Goal: Answer question/provide support: Share knowledge or assist other users

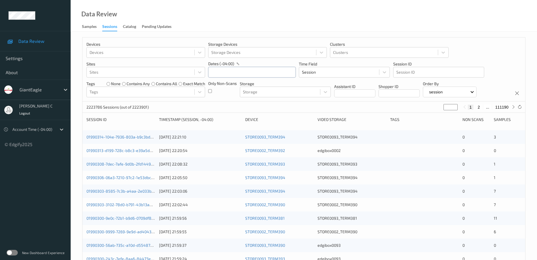
click at [217, 73] on input "text" at bounding box center [251, 72] width 87 height 11
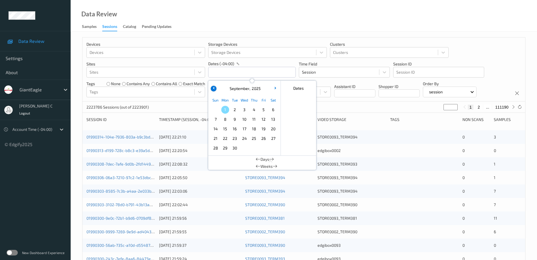
click at [214, 88] on icon "button" at bounding box center [214, 88] width 2 height 2
click at [272, 148] on span "30" at bounding box center [273, 148] width 8 height 8
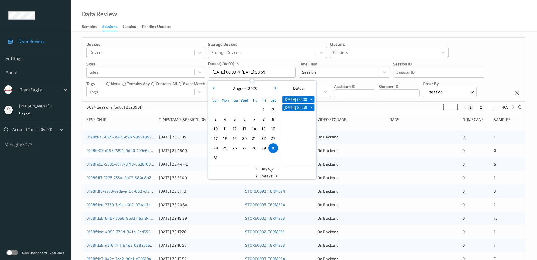
click at [392, 26] on div "Data Review Samples Sessions Catalog Pending Updates" at bounding box center [304, 16] width 466 height 32
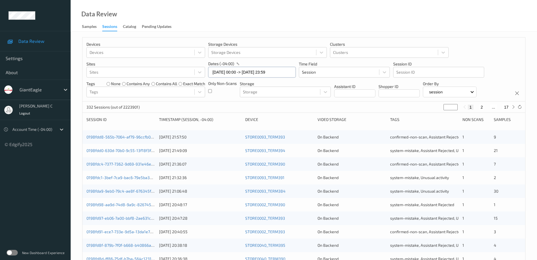
click at [231, 71] on input "[DATE] 00:00 -> [DATE] 23:59" at bounding box center [251, 72] width 87 height 11
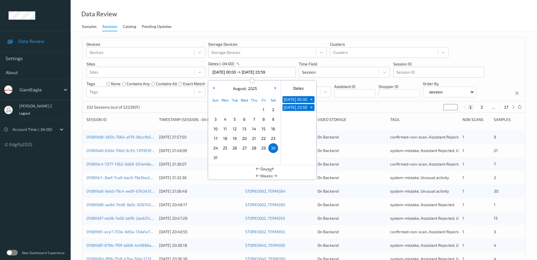
click at [214, 160] on span "31" at bounding box center [215, 158] width 8 height 8
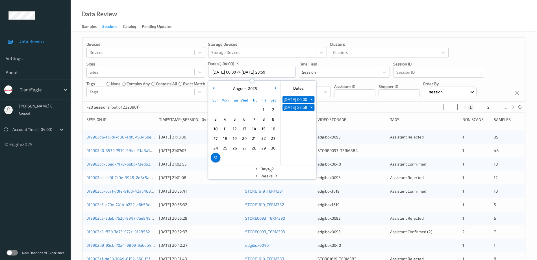
click at [305, 19] on div "Data Review Samples Sessions Catalog Pending Updates" at bounding box center [304, 16] width 466 height 32
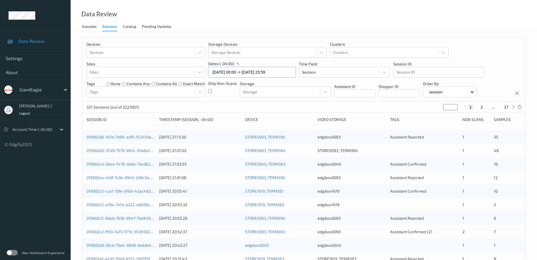
click at [223, 73] on input "[DATE] 00:00 -> [DATE] 23:59" at bounding box center [251, 72] width 87 height 11
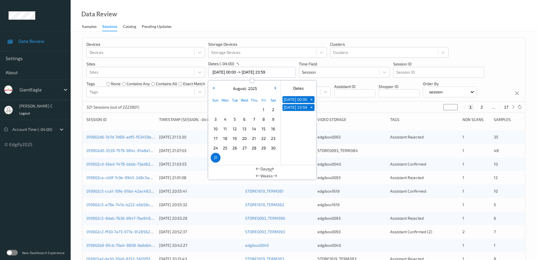
click at [225, 150] on span "25" at bounding box center [225, 148] width 8 height 8
click at [358, 18] on div "Data Review Samples Sessions Catalog Pending Updates" at bounding box center [304, 16] width 466 height 32
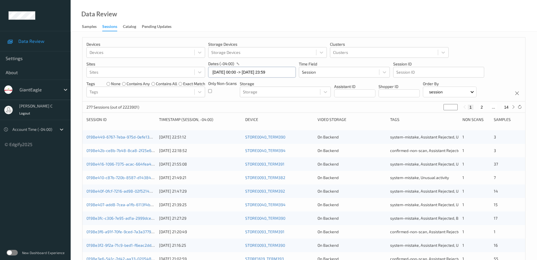
click at [233, 71] on input "25/08/2025 00:00 -> 25/08/2025 23:59" at bounding box center [251, 72] width 87 height 11
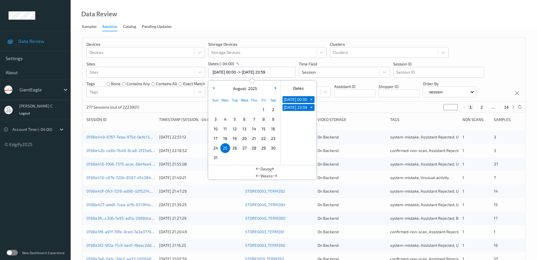
click at [218, 157] on span "31" at bounding box center [215, 158] width 8 height 8
type input "31/08/2025 00:00 -> 31/08/2025 23:59"
click at [337, 12] on div "Data Review Samples Sessions Catalog Pending Updates" at bounding box center [304, 16] width 466 height 32
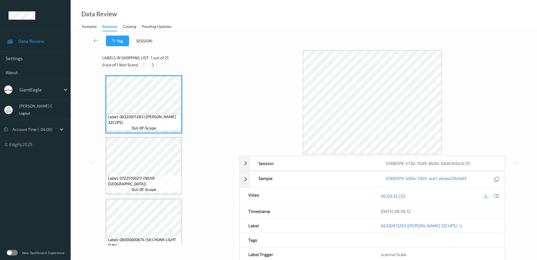
click at [152, 64] on icon at bounding box center [152, 64] width 5 height 5
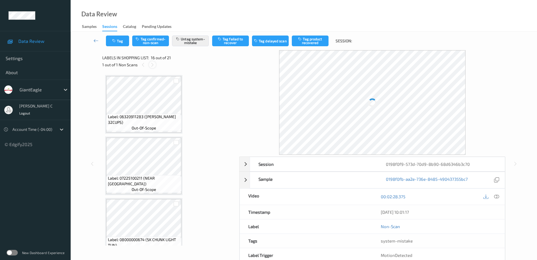
scroll to position [864, 0]
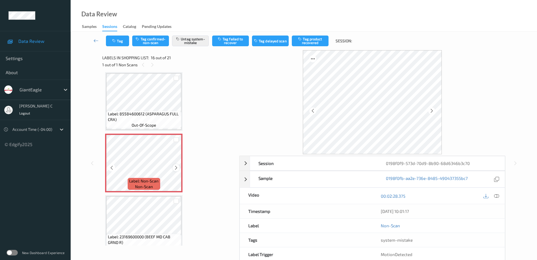
click at [177, 168] on icon at bounding box center [176, 167] width 5 height 5
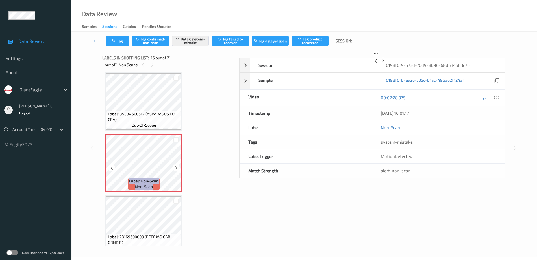
click at [177, 168] on icon at bounding box center [176, 167] width 5 height 5
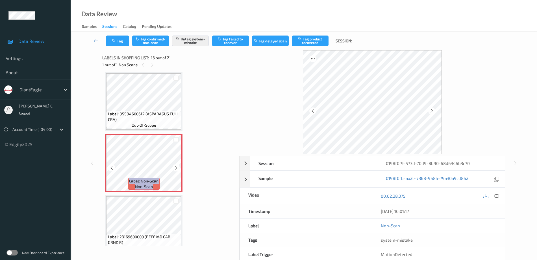
click at [177, 168] on icon at bounding box center [176, 167] width 5 height 5
click at [176, 168] on icon at bounding box center [176, 167] width 5 height 5
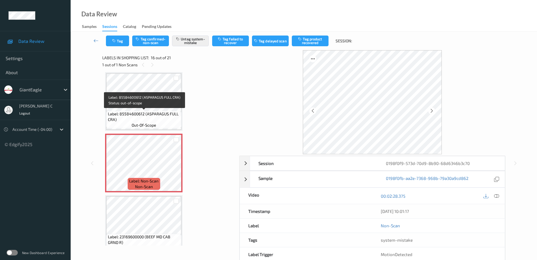
click at [133, 113] on span "Label: 85584600612 (ASPARAGUS FULL CRA)" at bounding box center [144, 116] width 72 height 11
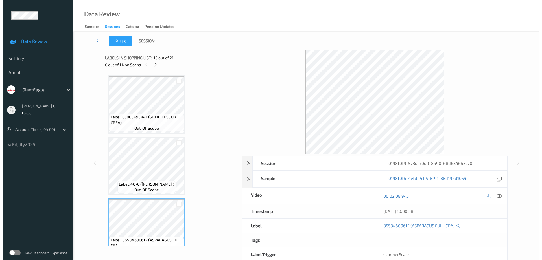
scroll to position [723, 0]
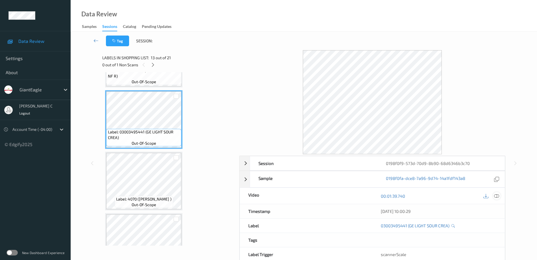
click at [496, 196] on icon at bounding box center [496, 196] width 5 height 5
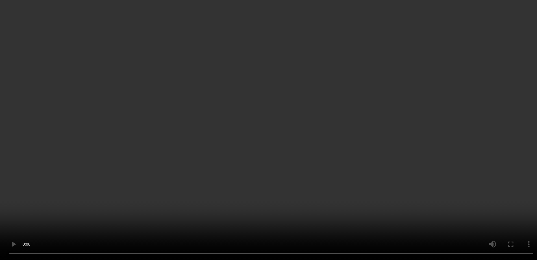
scroll to position [829, 0]
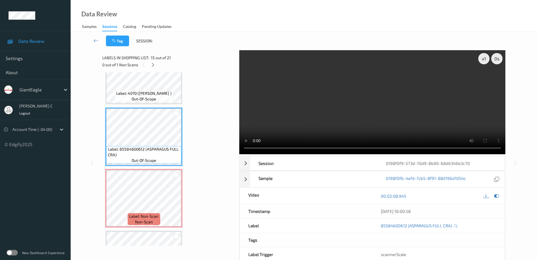
click at [146, 95] on span "Label: 4070 (CELERY PASCAL )" at bounding box center [143, 94] width 55 height 6
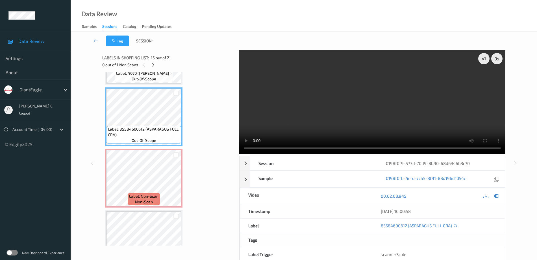
scroll to position [864, 0]
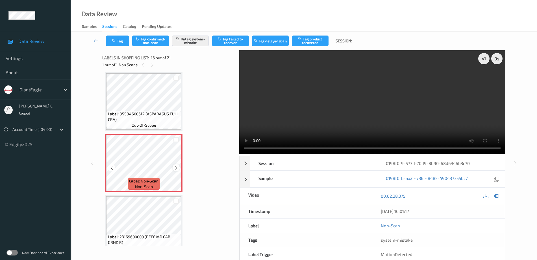
click at [175, 166] on icon at bounding box center [176, 167] width 5 height 5
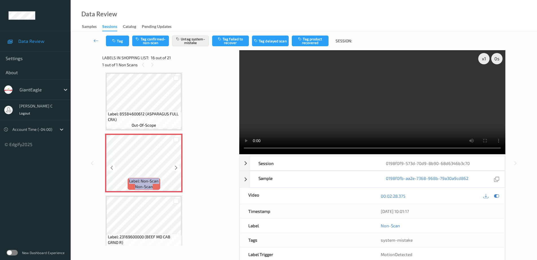
click at [175, 166] on icon at bounding box center [176, 167] width 5 height 5
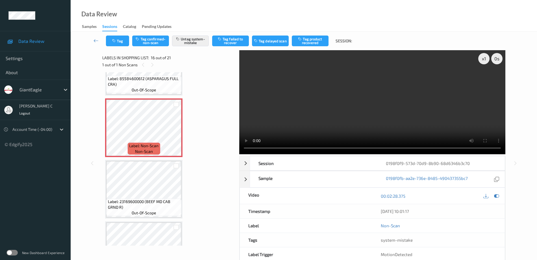
click at [147, 200] on span "Label: 23169600000 (BEEF MD CAB GRND R)" at bounding box center [144, 204] width 72 height 11
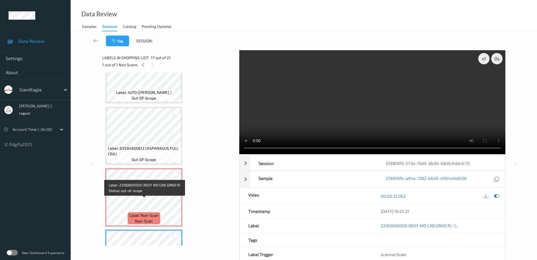
scroll to position [829, 0]
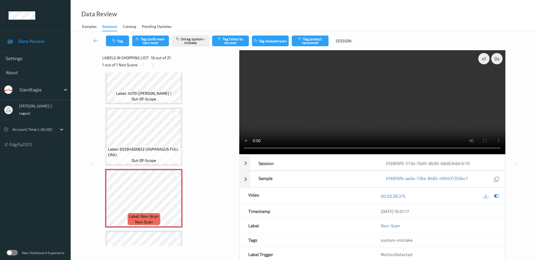
click at [109, 46] on div "Tag Tag confirmed-non-scan Untag system-mistake Tag failed to recover Tag delay…" at bounding box center [303, 41] width 443 height 19
click at [110, 42] on button "Tag" at bounding box center [117, 41] width 23 height 11
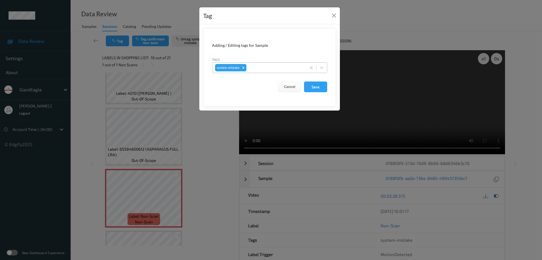
click at [279, 70] on div at bounding box center [276, 67] width 56 height 7
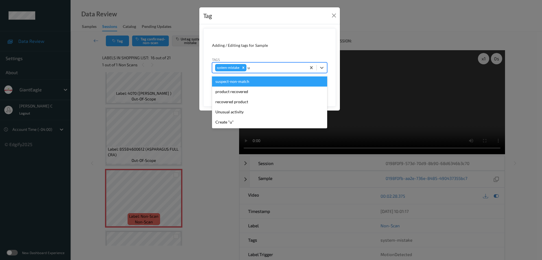
type input "un"
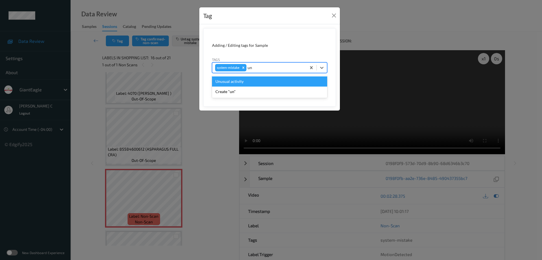
click at [241, 80] on div "Unusual activity" at bounding box center [269, 81] width 115 height 10
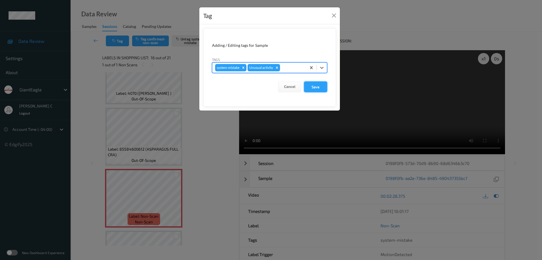
click at [318, 89] on button "Save" at bounding box center [315, 87] width 23 height 11
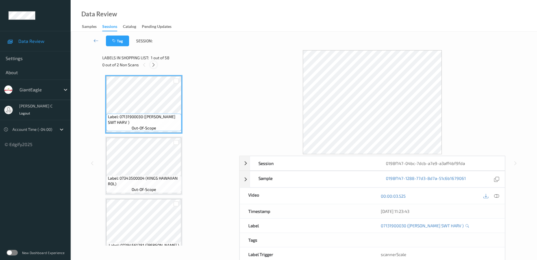
click at [155, 63] on icon at bounding box center [153, 64] width 5 height 5
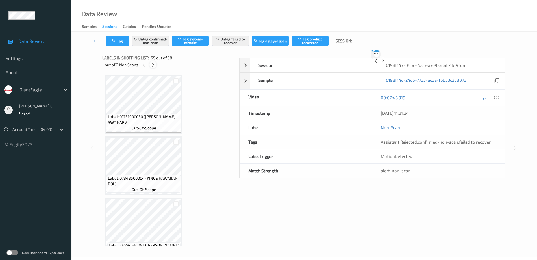
scroll to position [3264, 0]
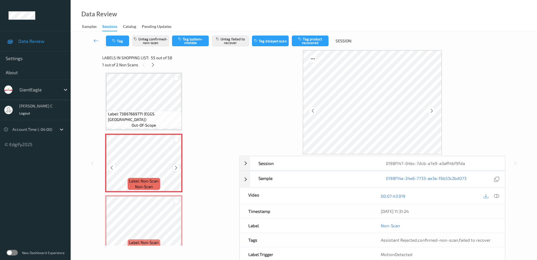
click at [178, 168] on div at bounding box center [175, 167] width 7 height 7
click at [178, 167] on div at bounding box center [175, 167] width 7 height 7
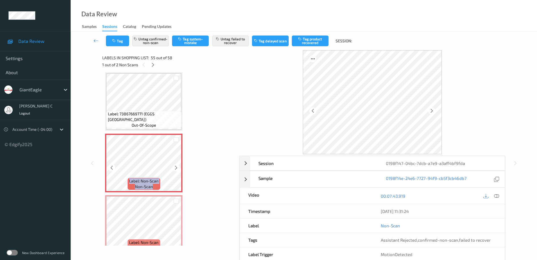
click at [178, 167] on div at bounding box center [175, 167] width 7 height 7
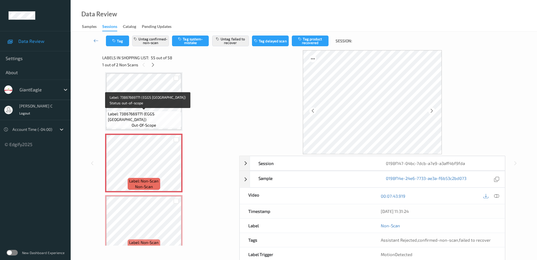
click at [130, 117] on span "Label: 73867669771 (EGGS JUBILEE RANCH)" at bounding box center [144, 116] width 72 height 11
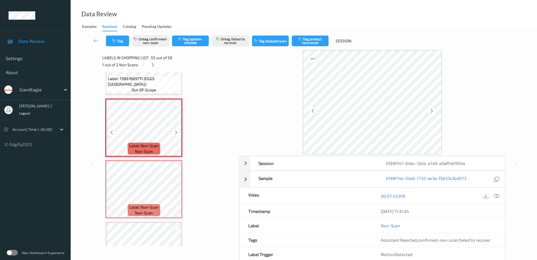
scroll to position [3334, 0]
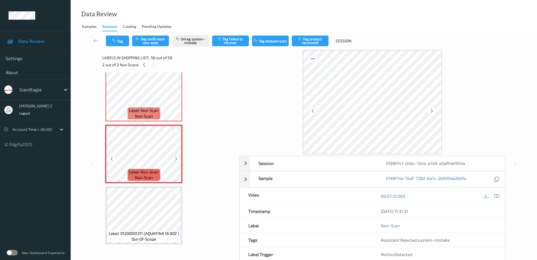
click at [173, 158] on div at bounding box center [175, 158] width 7 height 7
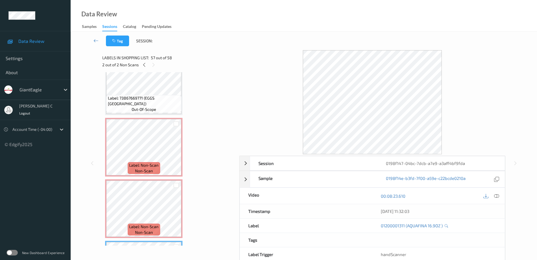
scroll to position [3264, 0]
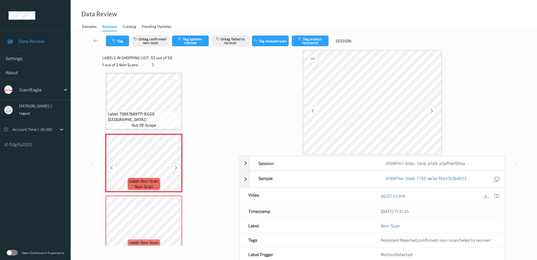
click at [176, 169] on icon at bounding box center [176, 167] width 5 height 5
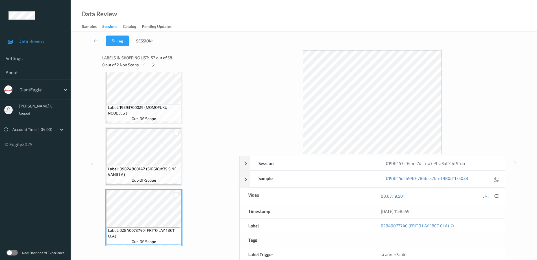
scroll to position [3017, 0]
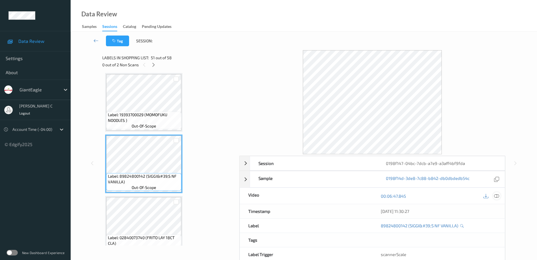
click at [499, 197] on div at bounding box center [496, 196] width 8 height 8
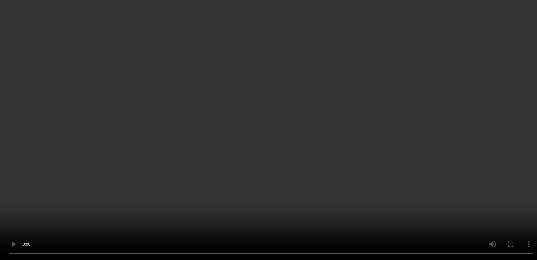
scroll to position [3299, 0]
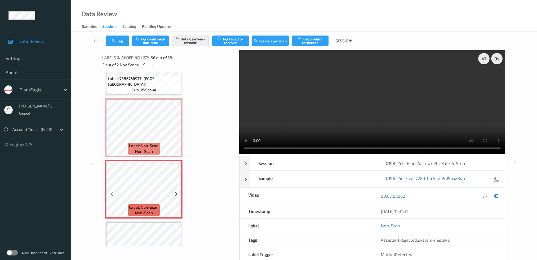
click at [176, 193] on icon at bounding box center [176, 194] width 5 height 5
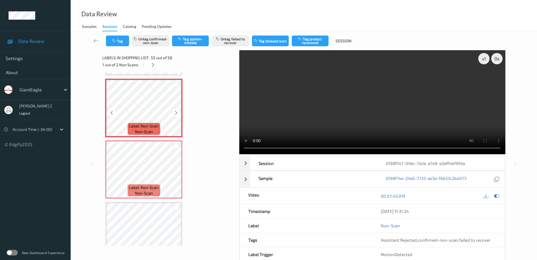
scroll to position [3334, 0]
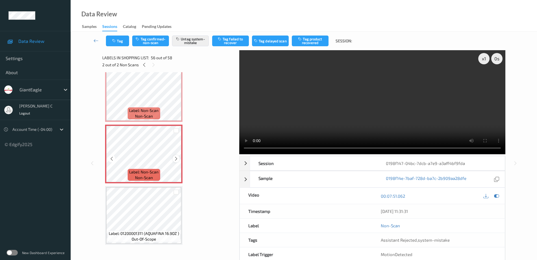
click at [178, 158] on icon at bounding box center [176, 158] width 5 height 5
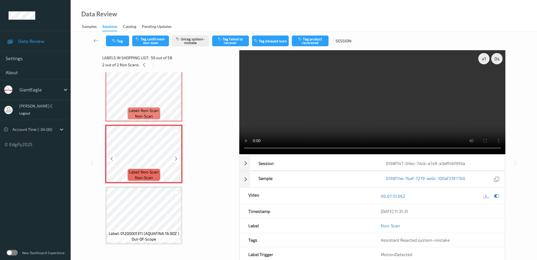
click at [178, 158] on icon at bounding box center [176, 158] width 5 height 5
click at [155, 112] on span "Label: Non-Scan" at bounding box center [143, 111] width 29 height 6
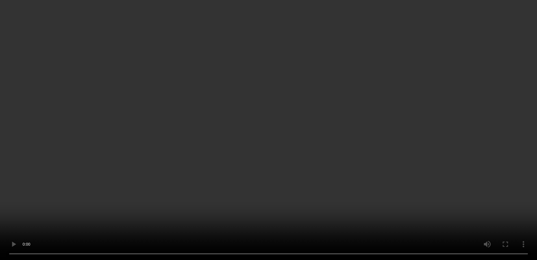
scroll to position [0, 0]
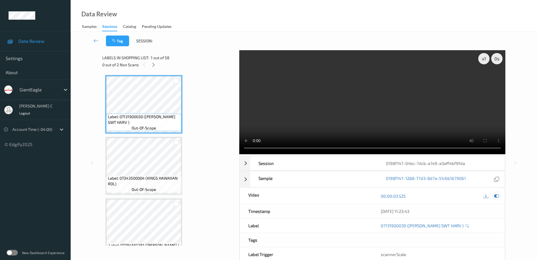
click at [495, 196] on icon at bounding box center [496, 196] width 5 height 5
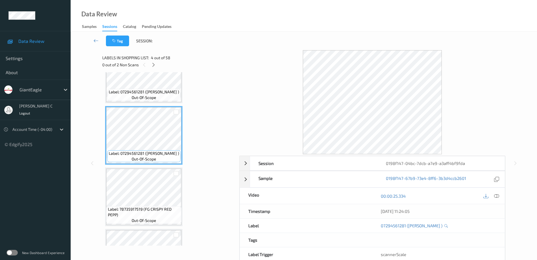
scroll to position [176, 0]
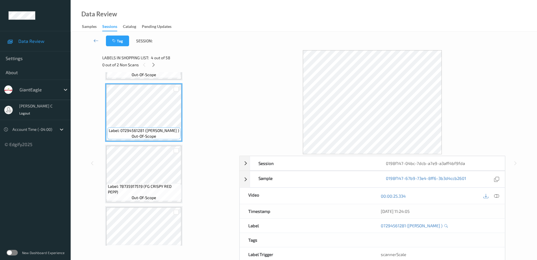
click at [153, 184] on span "Label: 78735917519 (FG CRISPY RED PEPP)" at bounding box center [144, 189] width 72 height 11
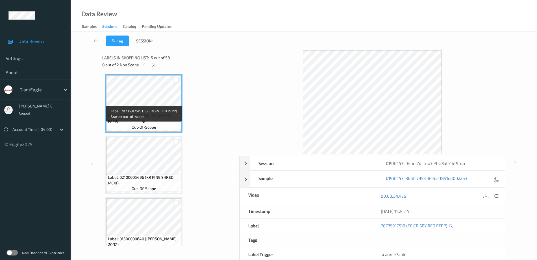
click at [152, 179] on span "Label: 02100005496 (KR FINE SHRED MEXI)" at bounding box center [144, 180] width 72 height 11
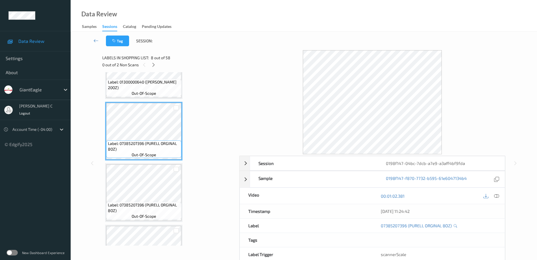
scroll to position [459, 0]
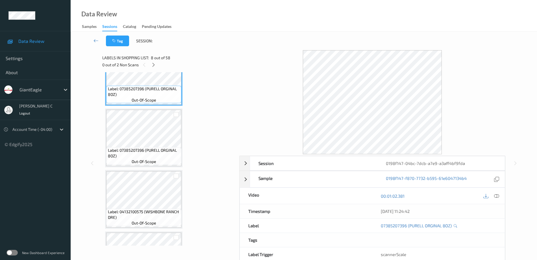
click at [149, 148] on span "Label: 07385207396 (PURELL ORGINAL 8OZ)" at bounding box center [144, 153] width 72 height 11
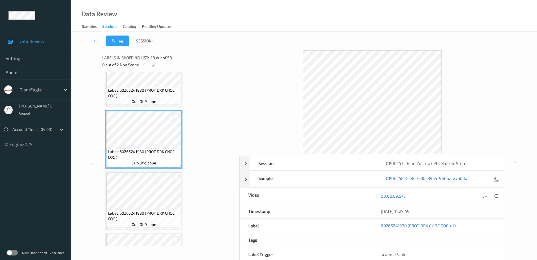
scroll to position [1058, 0]
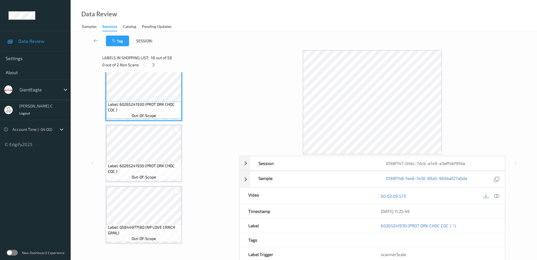
click at [155, 163] on span "Label: 60265241930 (PROT DRK CHOC COC )" at bounding box center [144, 168] width 72 height 11
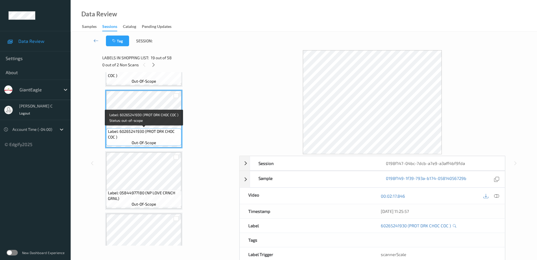
scroll to position [1129, 0]
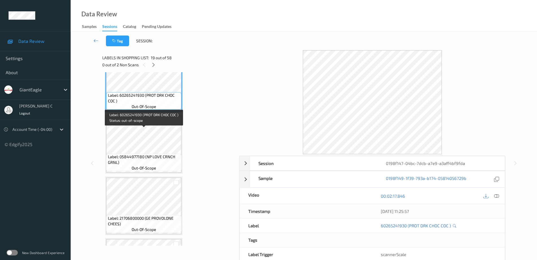
click at [156, 162] on span "Label: 05844977180 (NP LOVE CRNCH GRNL)" at bounding box center [144, 159] width 72 height 11
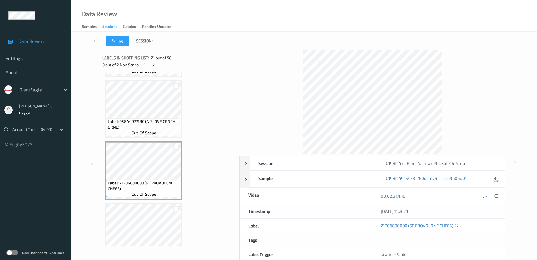
scroll to position [1199, 0]
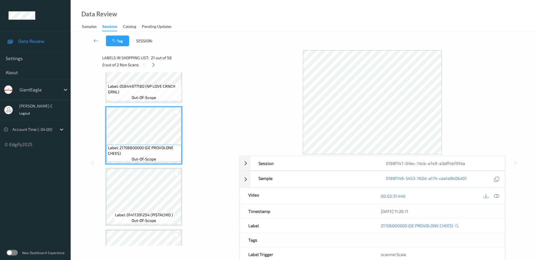
click at [157, 165] on div "Label: 21706800000 (GE PROVOLONE CHEES) out-of-scope" at bounding box center [143, 135] width 77 height 59
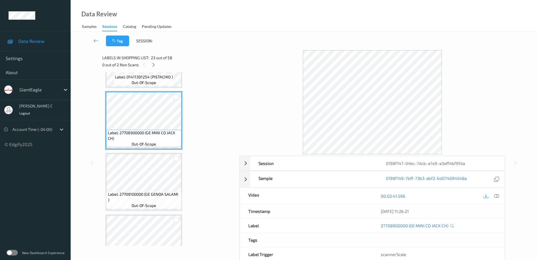
scroll to position [1376, 0]
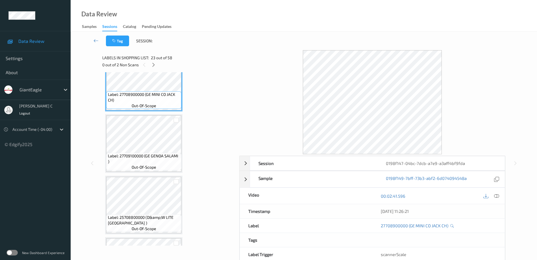
click at [153, 154] on span "Label: 27709100000 (GE GENOA SALAMI )" at bounding box center [144, 158] width 72 height 11
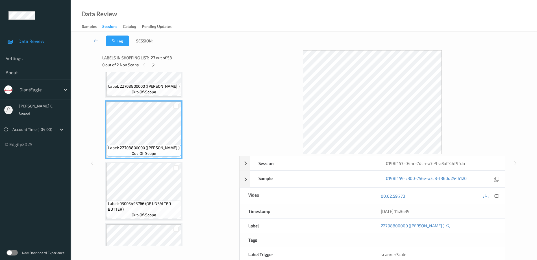
scroll to position [1588, 0]
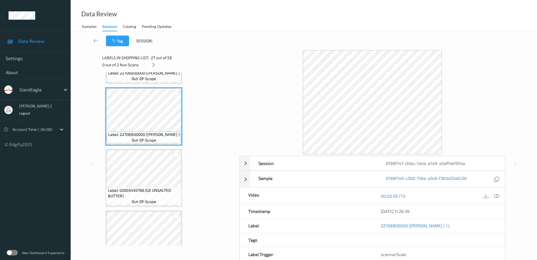
click at [148, 191] on span "Label: 03003493766 (GE UNSALTED BUTTER)" at bounding box center [144, 193] width 72 height 11
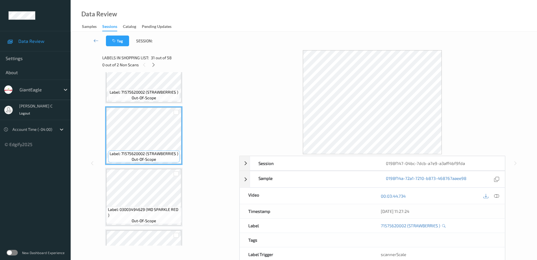
scroll to position [1835, 0]
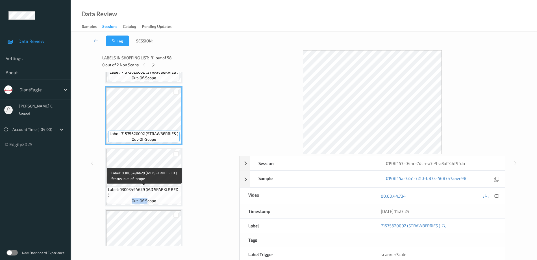
click at [146, 199] on div "Label: 03003494629 (MD SPARKLE RED ) out-of-scope" at bounding box center [143, 195] width 75 height 17
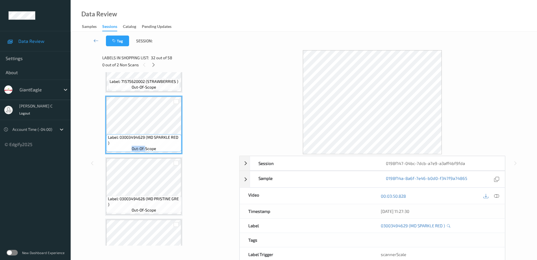
scroll to position [0, 0]
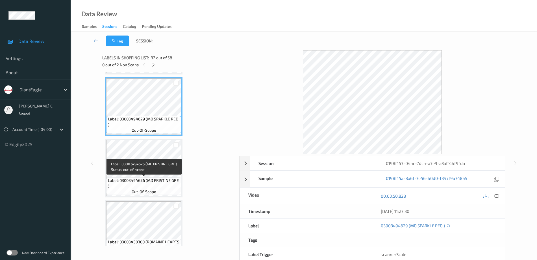
click at [139, 192] on span "out-of-scope" at bounding box center [144, 192] width 25 height 6
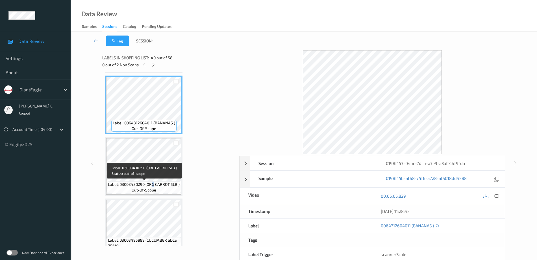
drag, startPoint x: 154, startPoint y: 182, endPoint x: 154, endPoint y: 185, distance: 3.4
click at [153, 185] on span "Label: 03003430290 (ORG CARROT 5LB )" at bounding box center [144, 185] width 72 height 6
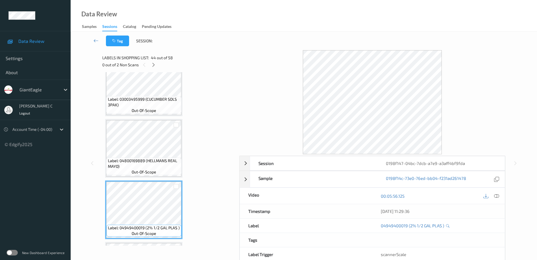
click at [152, 172] on span "out-of-scope" at bounding box center [144, 172] width 25 height 6
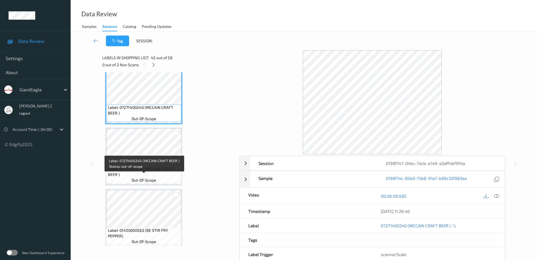
click at [153, 175] on span "Label: 07271400240 (MCCAIN CRAFT BEER )" at bounding box center [144, 171] width 72 height 11
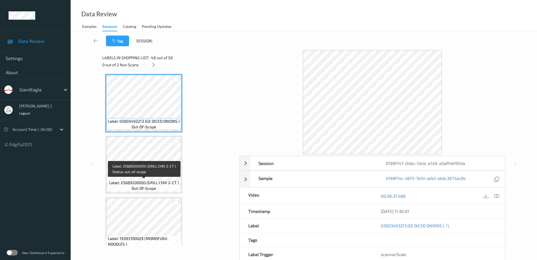
click at [156, 180] on span "Label: 25689200000 (GRILL CHIX 2-CT )" at bounding box center [144, 183] width 70 height 6
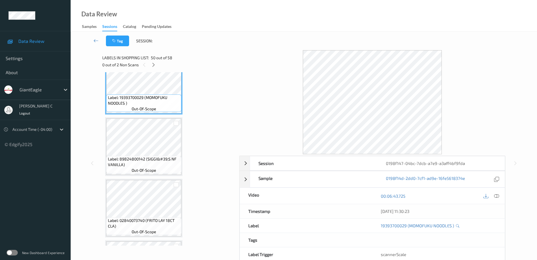
click at [147, 157] on span "Label: 89824800142 (SIGGI&#39;S NF VANILLA)" at bounding box center [144, 161] width 72 height 11
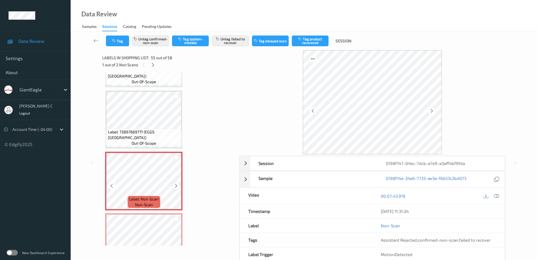
click at [175, 189] on div at bounding box center [175, 185] width 7 height 7
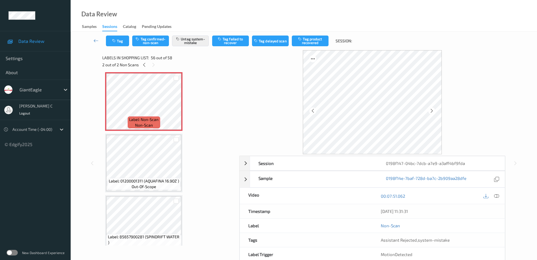
click at [154, 188] on span "out-of-scope" at bounding box center [144, 187] width 25 height 6
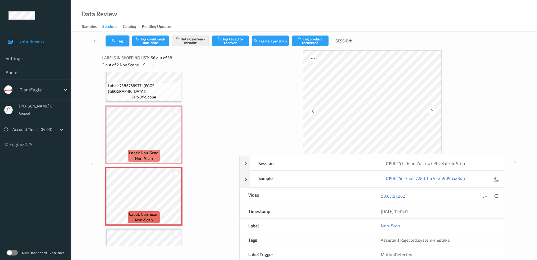
click at [117, 40] on icon "button" at bounding box center [114, 41] width 5 height 4
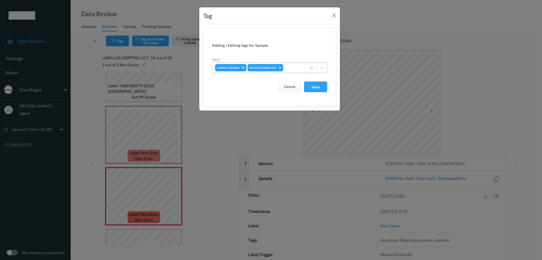
click at [290, 67] on div at bounding box center [293, 67] width 19 height 7
click at [335, 14] on button "Close" at bounding box center [334, 16] width 8 height 8
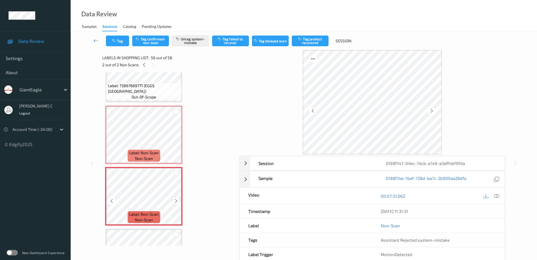
click at [177, 201] on icon at bounding box center [176, 201] width 5 height 5
click at [176, 200] on icon at bounding box center [176, 201] width 5 height 5
click at [175, 201] on icon at bounding box center [176, 201] width 5 height 5
click at [175, 200] on icon at bounding box center [176, 201] width 5 height 5
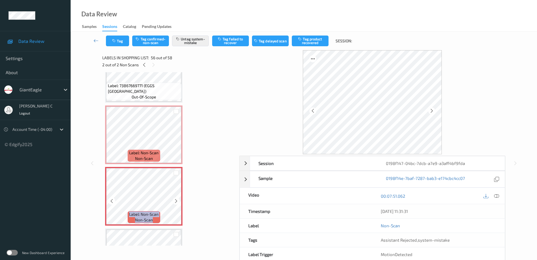
click at [175, 200] on icon at bounding box center [176, 201] width 5 height 5
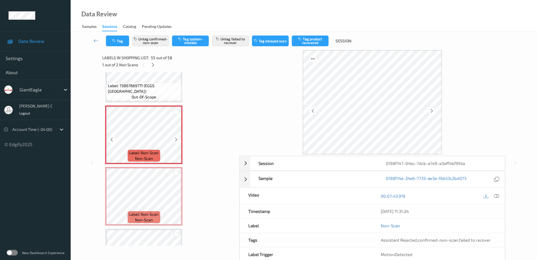
scroll to position [3327, 0]
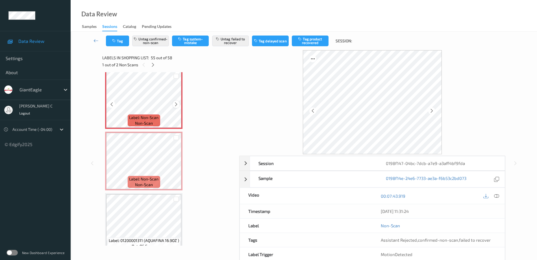
click at [175, 102] on icon at bounding box center [176, 104] width 5 height 5
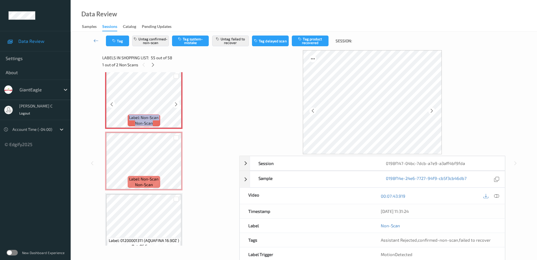
click at [175, 102] on icon at bounding box center [176, 104] width 5 height 5
click at [163, 44] on button "Untag confirmed-non-scan" at bounding box center [150, 41] width 37 height 11
click at [229, 45] on button "Untag failed to recover" at bounding box center [230, 41] width 37 height 11
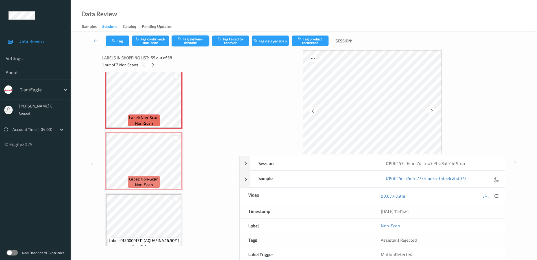
click at [194, 42] on button "Tag system-mistake" at bounding box center [190, 41] width 37 height 11
click at [120, 40] on button "Tag" at bounding box center [117, 41] width 23 height 11
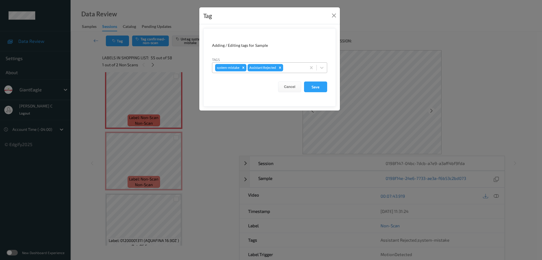
click at [302, 65] on div at bounding box center [293, 67] width 19 height 7
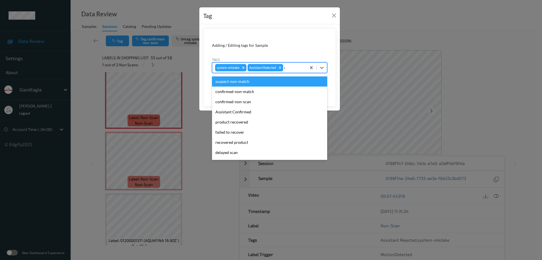
type input "un"
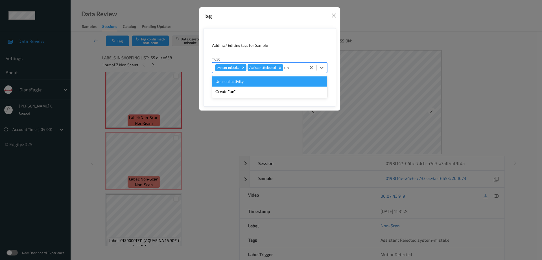
drag, startPoint x: 246, startPoint y: 86, endPoint x: 268, endPoint y: 87, distance: 21.8
click at [247, 86] on div "Unusual activity" at bounding box center [269, 81] width 115 height 10
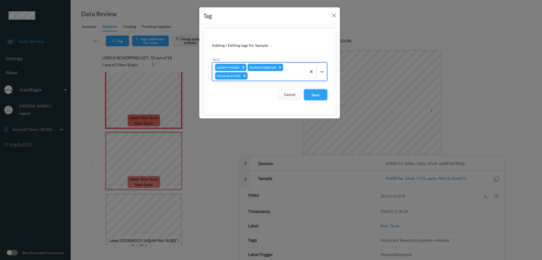
click at [319, 92] on button "Save" at bounding box center [315, 94] width 23 height 11
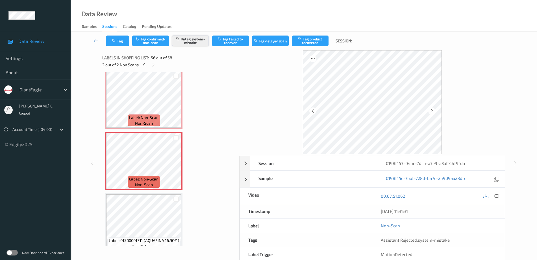
click at [191, 40] on button "Untag system-mistake" at bounding box center [190, 41] width 37 height 11
click at [155, 43] on button "Tag confirmed-non-scan" at bounding box center [150, 41] width 37 height 11
click at [236, 46] on button "Tag failed to recover" at bounding box center [230, 41] width 37 height 11
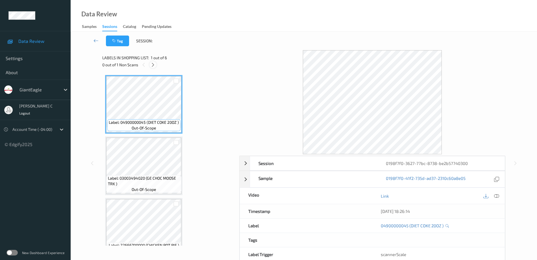
click at [154, 64] on icon at bounding box center [152, 64] width 5 height 5
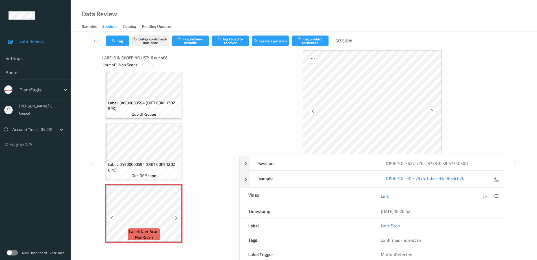
click at [176, 220] on icon at bounding box center [176, 218] width 5 height 5
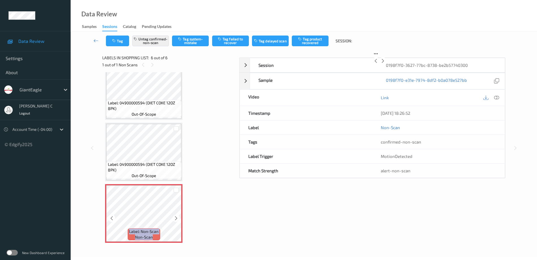
click at [176, 220] on icon at bounding box center [176, 218] width 5 height 5
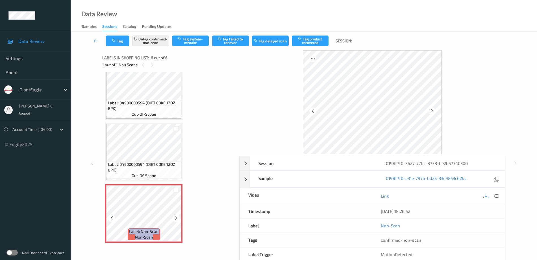
click at [176, 220] on icon at bounding box center [176, 218] width 5 height 5
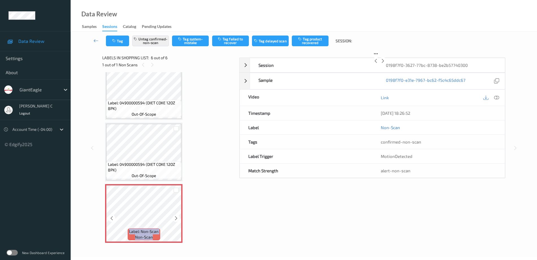
click at [176, 220] on icon at bounding box center [176, 218] width 5 height 5
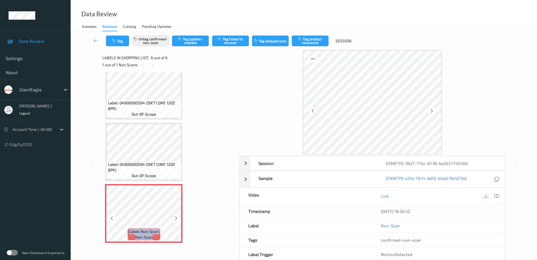
click at [176, 220] on icon at bounding box center [176, 218] width 5 height 5
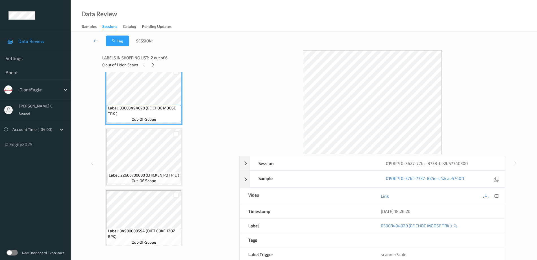
scroll to position [71, 0]
click at [154, 172] on div "Label: 22666700000 (CHICKEN POT PIE ) out-of-scope" at bounding box center [143, 178] width 73 height 12
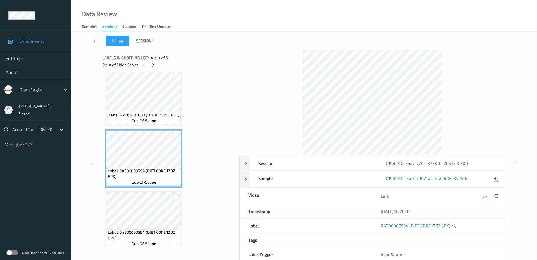
scroll to position [176, 0]
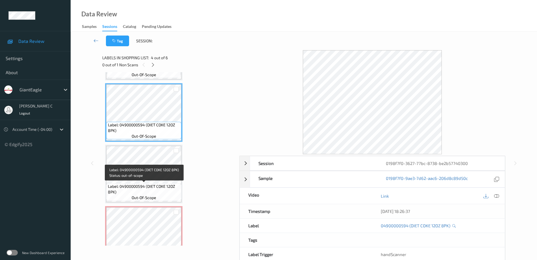
click at [157, 185] on span "Label: 04900000594 (DIET COKE 12OZ 8PK)" at bounding box center [144, 189] width 72 height 11
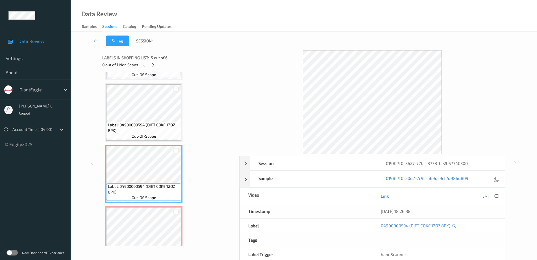
scroll to position [198, 0]
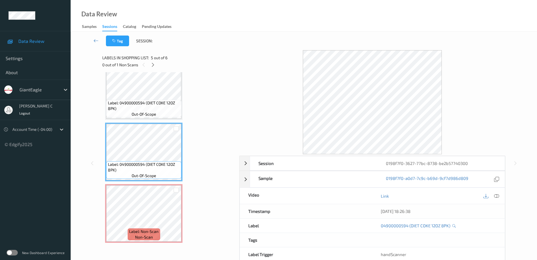
click at [157, 182] on div "Label: 04900000045 (DIET COKE 20OZ ) out-of-scope Label: 03003494020 (GE CHOC M…" at bounding box center [168, 60] width 127 height 366
click at [175, 219] on icon at bounding box center [176, 218] width 5 height 5
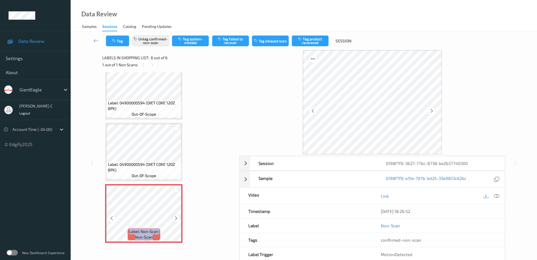
click at [175, 218] on icon at bounding box center [176, 218] width 5 height 5
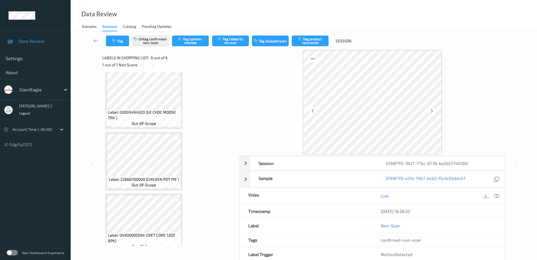
scroll to position [0, 0]
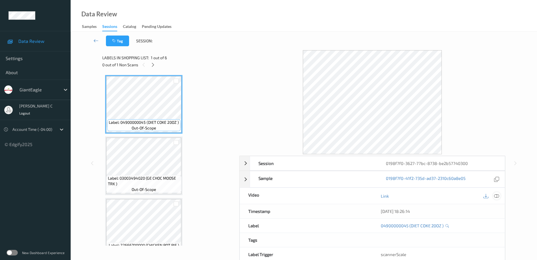
click at [494, 197] on icon at bounding box center [496, 196] width 5 height 5
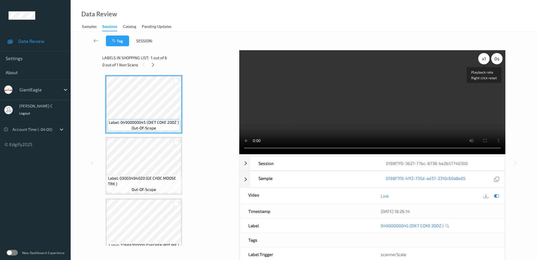
click at [486, 61] on div "x 1" at bounding box center [483, 58] width 11 height 11
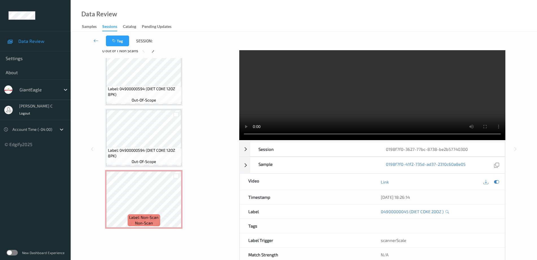
scroll to position [28, 0]
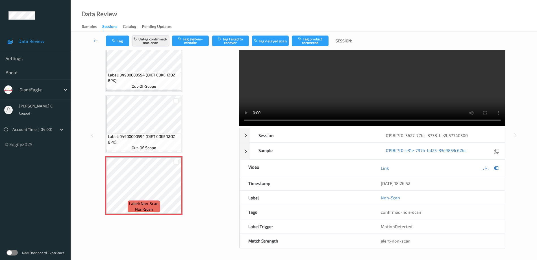
click at [158, 42] on button "Untag confirmed-non-scan" at bounding box center [150, 41] width 37 height 11
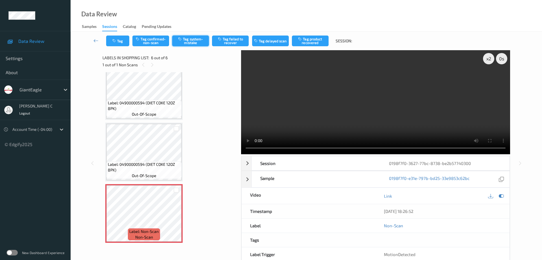
click at [200, 40] on button "Tag system-mistake" at bounding box center [190, 41] width 37 height 11
click at [117, 43] on button "Tag" at bounding box center [117, 41] width 23 height 11
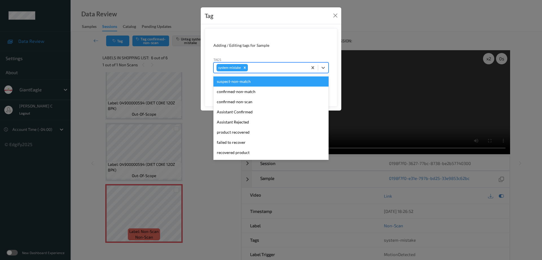
click at [257, 69] on div at bounding box center [277, 67] width 56 height 7
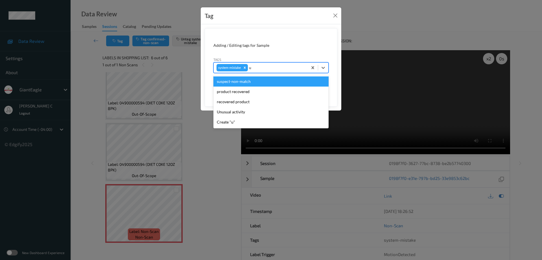
type input "un"
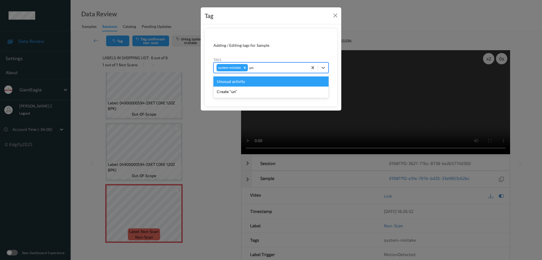
click at [245, 80] on div "Unusual activity" at bounding box center [270, 81] width 115 height 10
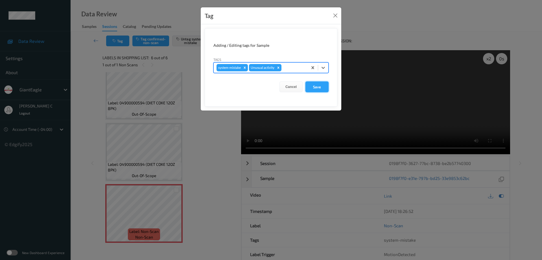
click at [310, 86] on button "Save" at bounding box center [316, 87] width 23 height 11
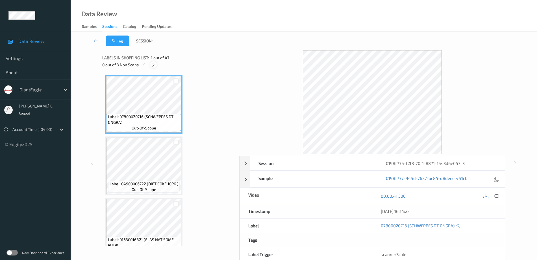
click at [156, 65] on icon at bounding box center [153, 64] width 5 height 5
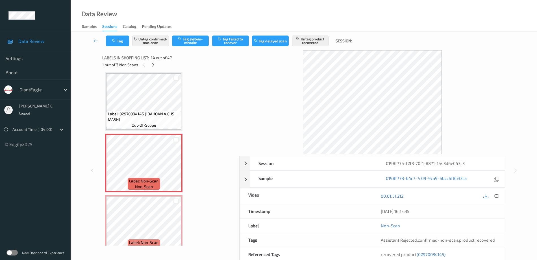
scroll to position [776, 0]
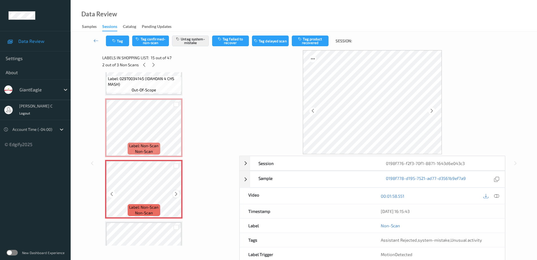
click at [176, 194] on icon at bounding box center [176, 194] width 5 height 5
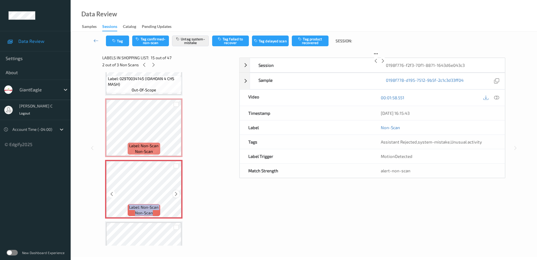
click at [176, 194] on icon at bounding box center [176, 194] width 5 height 5
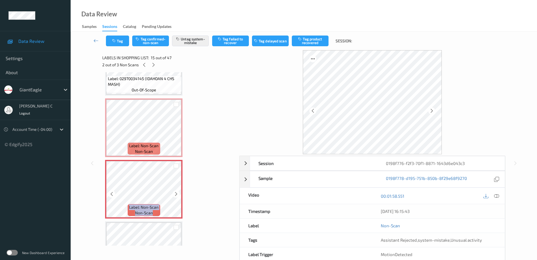
click at [176, 194] on icon at bounding box center [176, 194] width 5 height 5
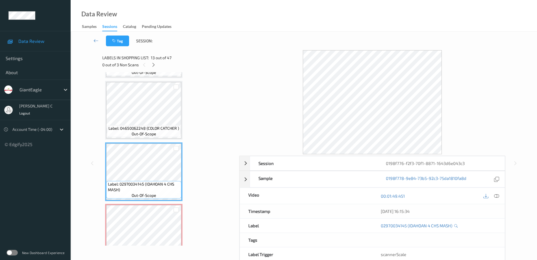
scroll to position [671, 0]
click at [124, 126] on span "Label: 04650062248 (COLOR CATCHER )" at bounding box center [143, 129] width 71 height 6
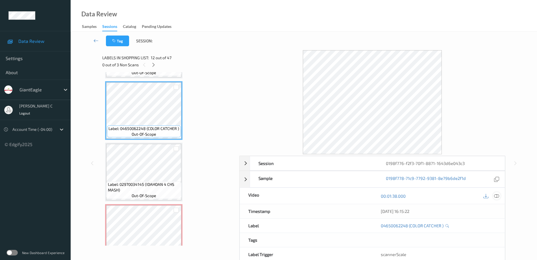
click at [494, 198] on icon at bounding box center [496, 196] width 5 height 5
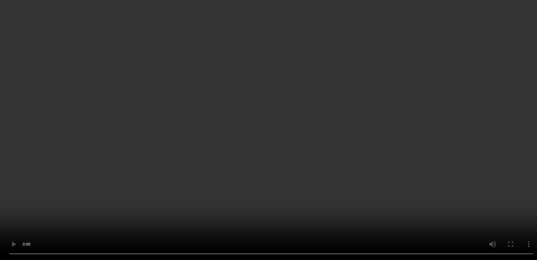
scroll to position [812, 0]
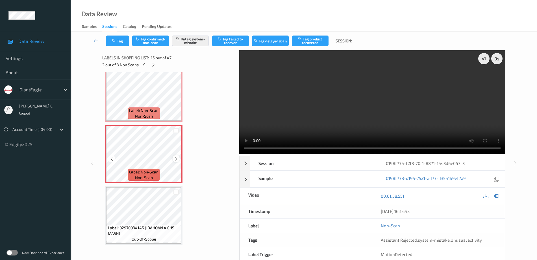
click at [177, 158] on icon at bounding box center [176, 158] width 5 height 5
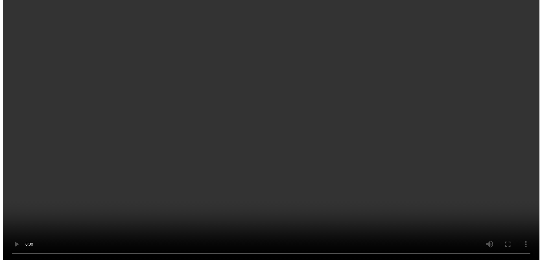
scroll to position [776, 0]
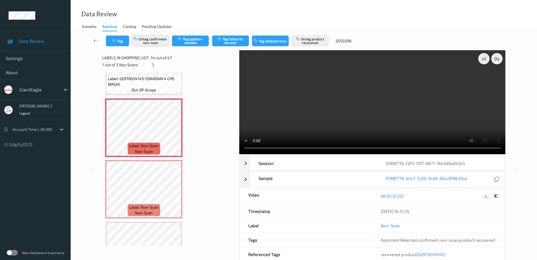
click at [152, 40] on button "Untag confirmed-non-scan" at bounding box center [150, 41] width 37 height 11
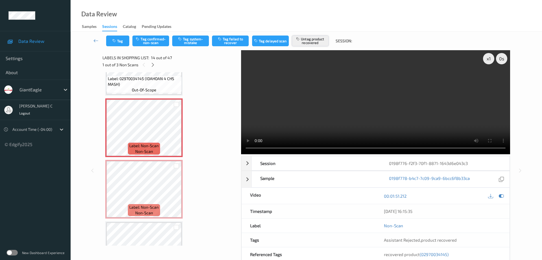
click at [316, 40] on button "Untag product recovered" at bounding box center [310, 41] width 37 height 11
click at [187, 42] on button "Tag system-mistake" at bounding box center [190, 41] width 37 height 11
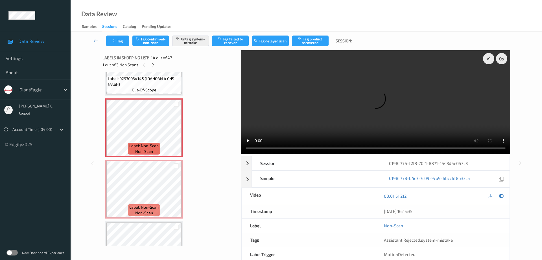
scroll to position [847, 0]
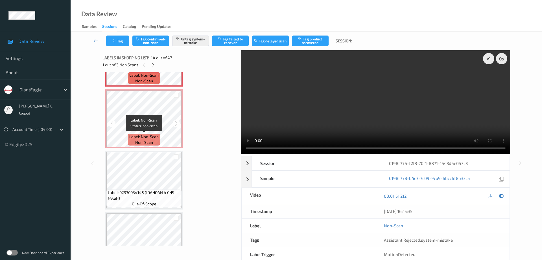
click at [143, 144] on span "non-scan" at bounding box center [144, 143] width 18 height 6
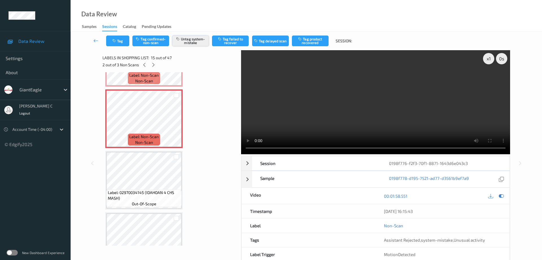
click at [192, 41] on button "Untag system-mistake" at bounding box center [190, 41] width 37 height 11
click at [122, 40] on button "Tag" at bounding box center [117, 41] width 23 height 11
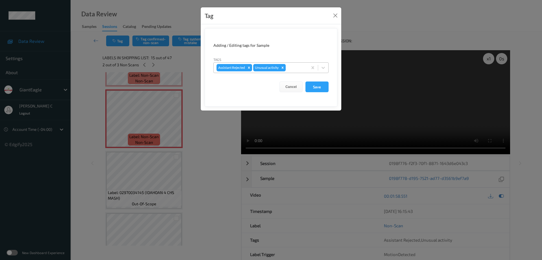
click at [282, 69] on icon "Remove Unusual activity" at bounding box center [283, 68] width 4 height 4
click at [317, 88] on button "Save" at bounding box center [316, 87] width 23 height 11
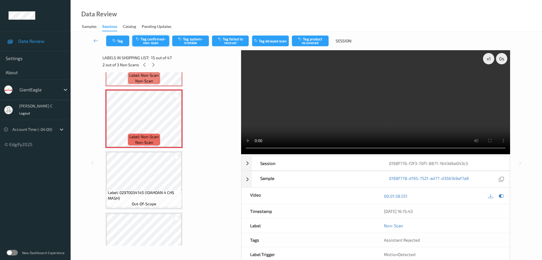
click at [151, 41] on button "Tag confirmed-non-scan" at bounding box center [150, 41] width 37 height 11
click at [305, 44] on button "Tag product recovered" at bounding box center [310, 41] width 37 height 11
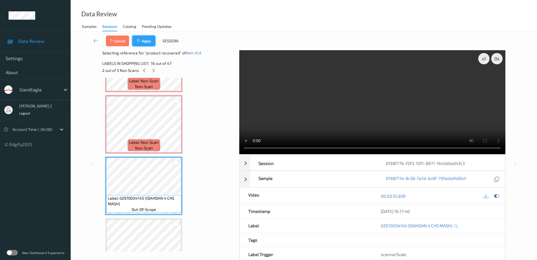
click at [148, 43] on button "Apply" at bounding box center [143, 41] width 23 height 11
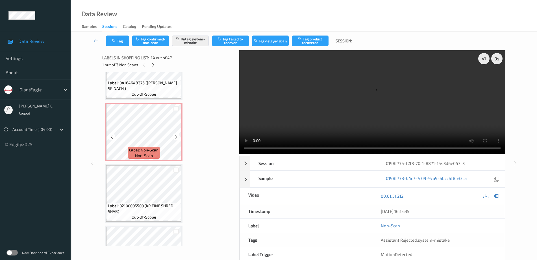
scroll to position [1191, 0]
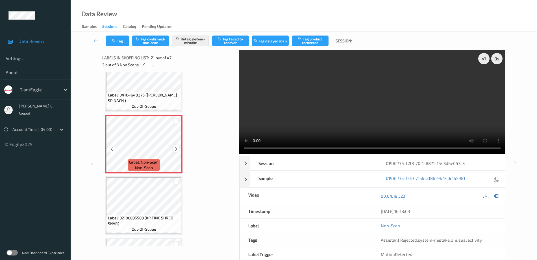
click at [176, 150] on icon at bounding box center [176, 148] width 5 height 5
click at [176, 149] on icon at bounding box center [176, 148] width 5 height 5
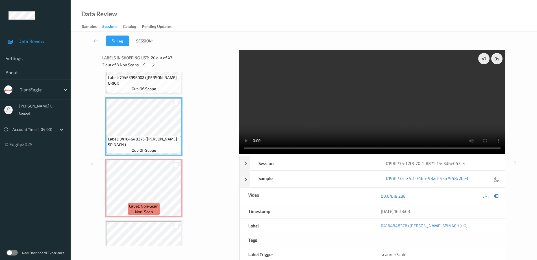
scroll to position [1120, 0]
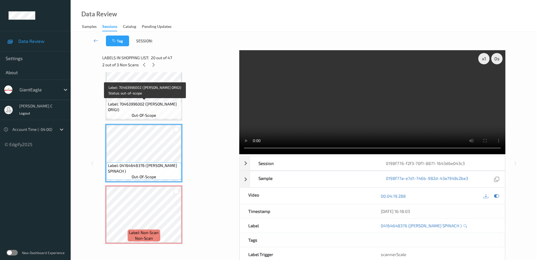
click at [146, 114] on span "out-of-scope" at bounding box center [144, 116] width 25 height 6
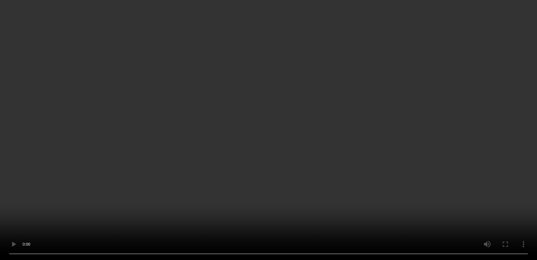
scroll to position [1155, 0]
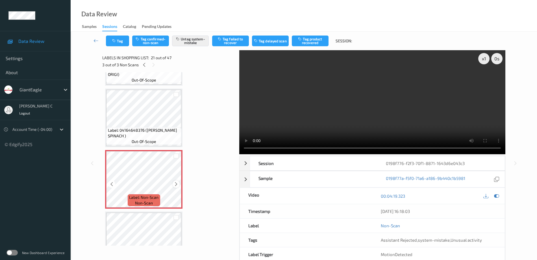
click at [176, 183] on icon at bounding box center [176, 184] width 5 height 5
click at [175, 183] on icon at bounding box center [176, 184] width 5 height 5
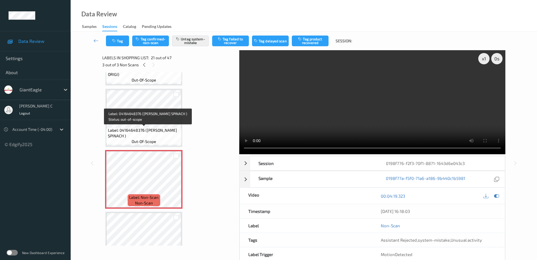
click at [146, 129] on span "Label: 04164648376 (CELENTANO SPINACH )" at bounding box center [144, 133] width 72 height 11
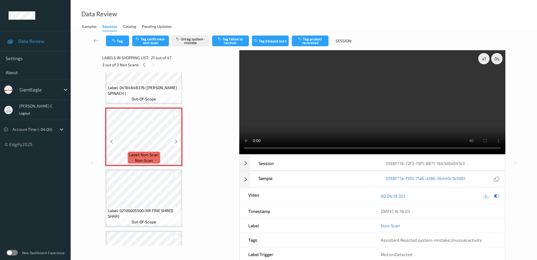
scroll to position [1191, 0]
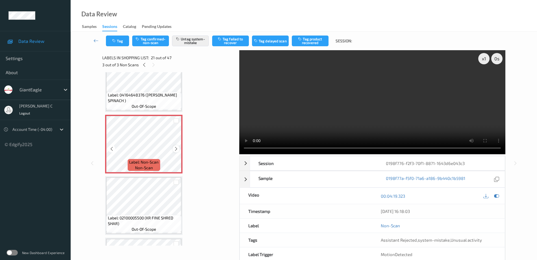
click at [176, 148] on icon at bounding box center [176, 148] width 5 height 5
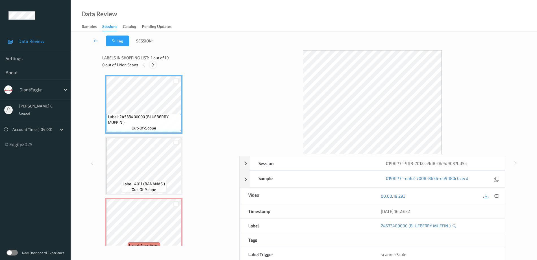
click at [154, 65] on icon at bounding box center [152, 64] width 5 height 5
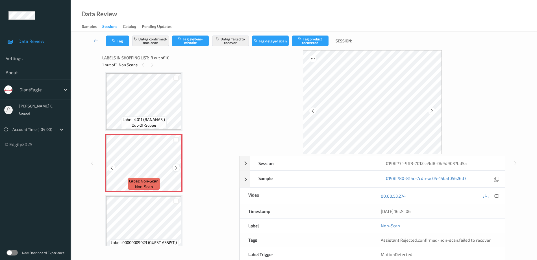
click at [175, 168] on icon at bounding box center [176, 167] width 5 height 5
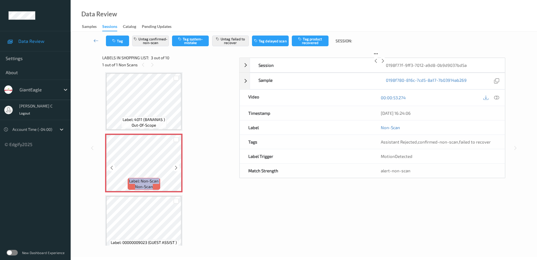
click at [175, 168] on icon at bounding box center [176, 167] width 5 height 5
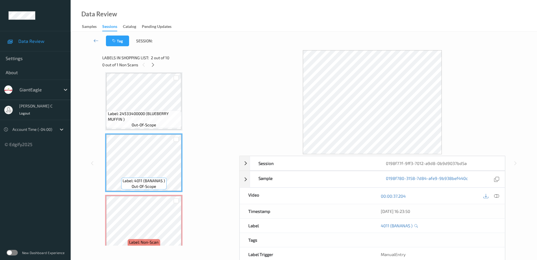
scroll to position [0, 0]
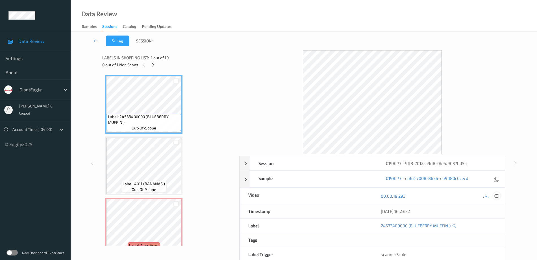
click at [495, 196] on icon at bounding box center [496, 196] width 5 height 5
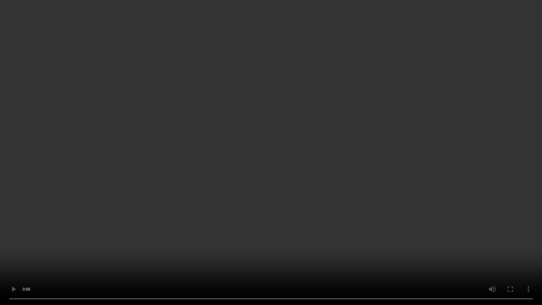
click at [158, 260] on video at bounding box center [271, 152] width 542 height 305
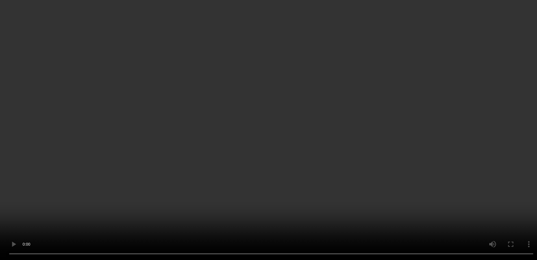
scroll to position [71, 0]
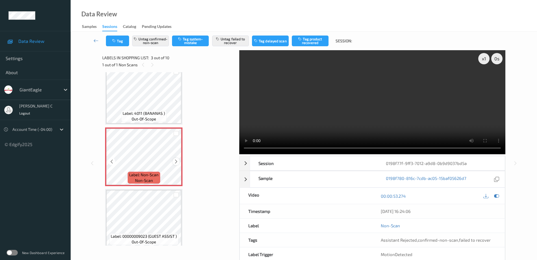
click at [176, 162] on icon at bounding box center [176, 161] width 5 height 5
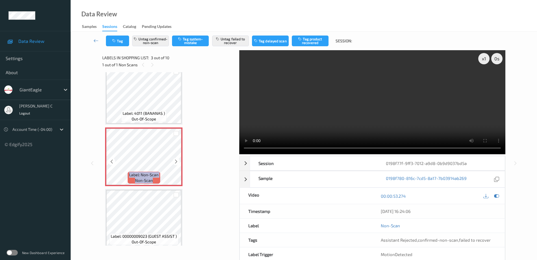
click at [176, 162] on icon at bounding box center [176, 161] width 5 height 5
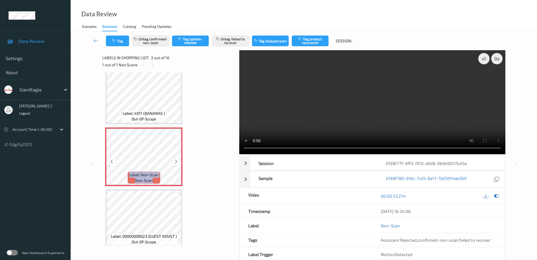
click at [176, 162] on icon at bounding box center [176, 161] width 5 height 5
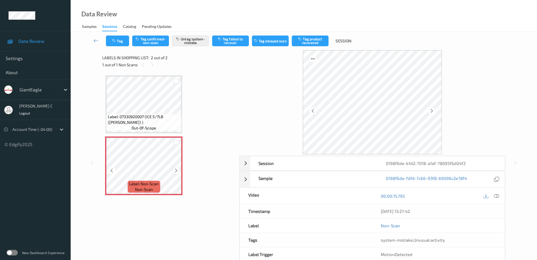
click at [176, 168] on icon at bounding box center [176, 170] width 5 height 5
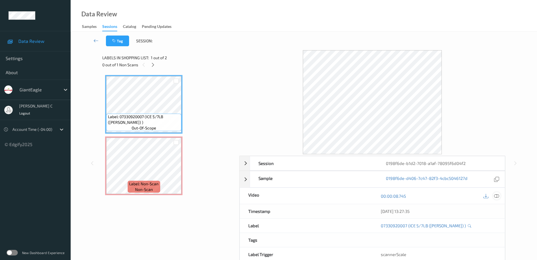
click at [498, 197] on icon at bounding box center [496, 196] width 5 height 5
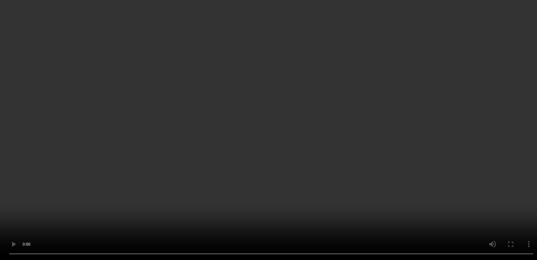
scroll to position [28, 0]
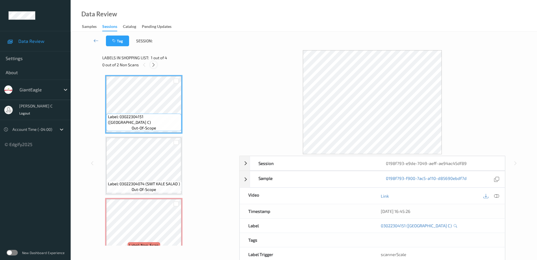
click at [153, 66] on icon at bounding box center [153, 64] width 5 height 5
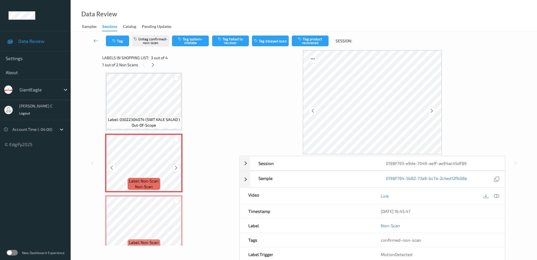
click at [176, 170] on icon at bounding box center [176, 167] width 5 height 5
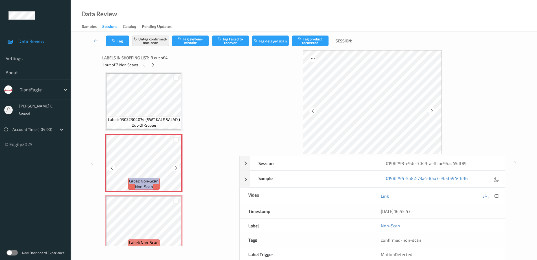
click at [176, 170] on icon at bounding box center [176, 167] width 5 height 5
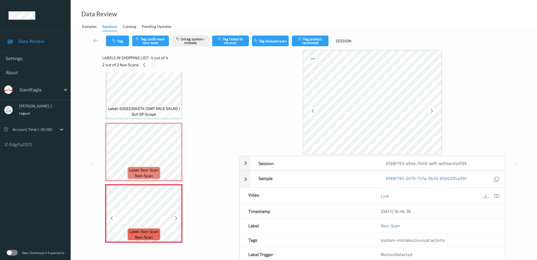
click at [176, 218] on icon at bounding box center [176, 218] width 5 height 5
click at [178, 216] on icon at bounding box center [176, 218] width 5 height 5
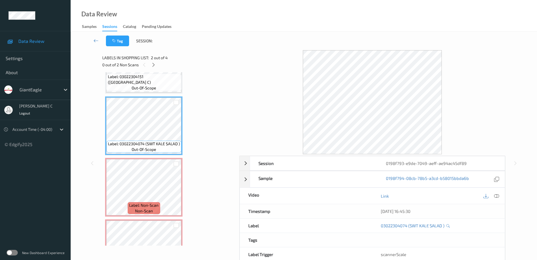
scroll to position [5, 0]
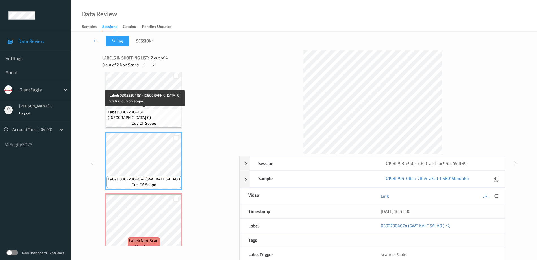
click at [152, 112] on span "Label: 03022304151 (TF BUFFALO RANCH C)" at bounding box center [144, 114] width 72 height 11
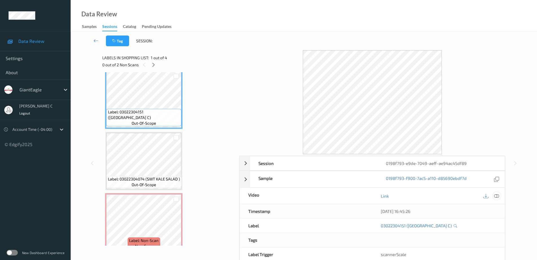
click at [498, 197] on icon at bounding box center [496, 196] width 5 height 5
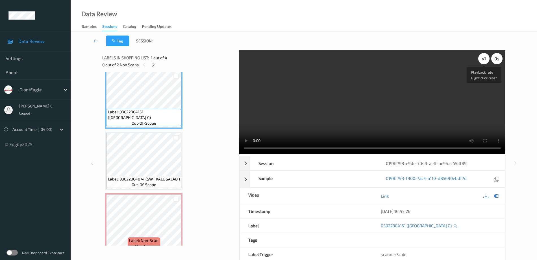
click at [482, 61] on div "x 1" at bounding box center [483, 58] width 11 height 11
click at [483, 61] on div "x 1" at bounding box center [483, 58] width 11 height 11
click at [480, 62] on div "x 4" at bounding box center [483, 58] width 11 height 11
click at [480, 62] on div "x 8" at bounding box center [483, 58] width 11 height 11
click at [480, 62] on div "x 1" at bounding box center [483, 58] width 11 height 11
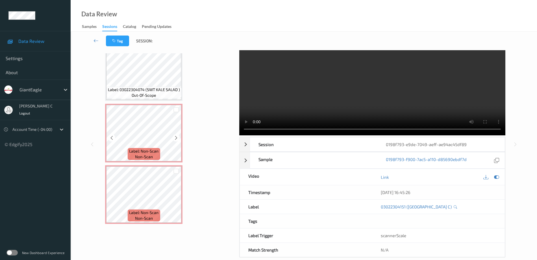
scroll to position [28, 0]
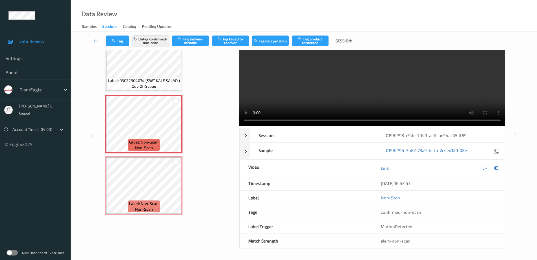
click at [152, 41] on button "Untag confirmed-non-scan" at bounding box center [150, 41] width 37 height 11
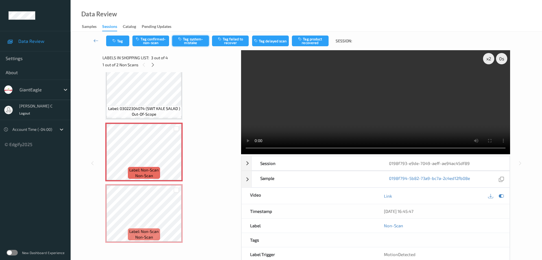
click at [201, 42] on button "Tag system-mistake" at bounding box center [190, 41] width 37 height 11
click at [122, 43] on button "Tag" at bounding box center [117, 41] width 23 height 11
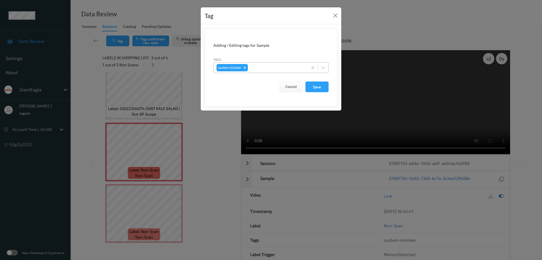
click at [264, 67] on div at bounding box center [277, 67] width 56 height 7
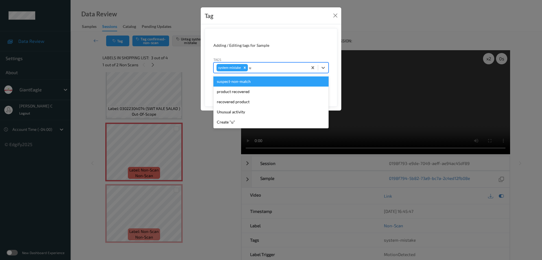
type input "un"
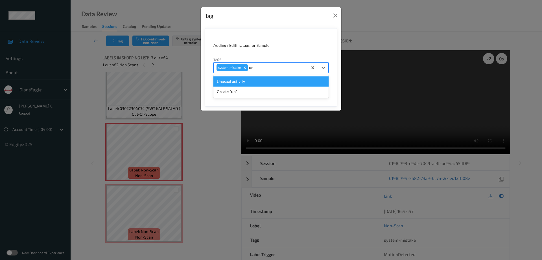
click at [231, 85] on div "Unusual activity" at bounding box center [270, 81] width 115 height 10
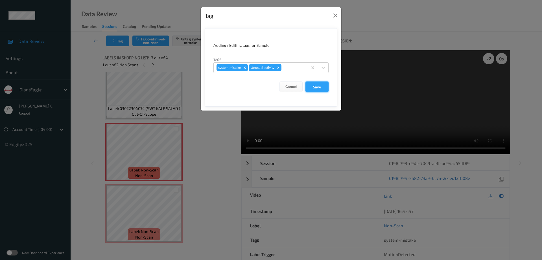
click at [316, 88] on button "Save" at bounding box center [316, 87] width 23 height 11
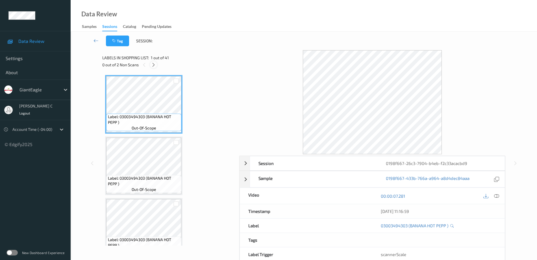
click at [153, 66] on icon at bounding box center [153, 64] width 5 height 5
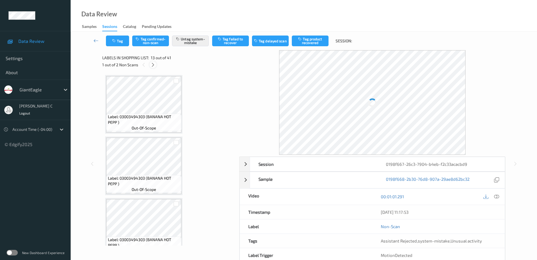
scroll to position [680, 0]
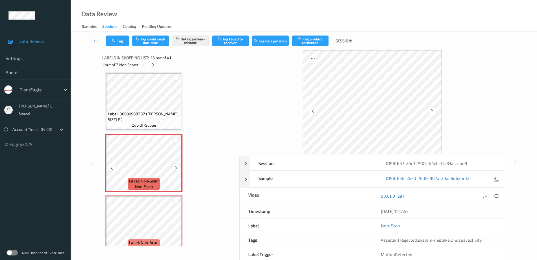
click at [176, 169] on icon at bounding box center [176, 167] width 5 height 5
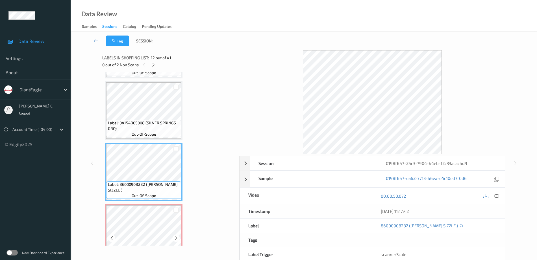
scroll to position [644, 0]
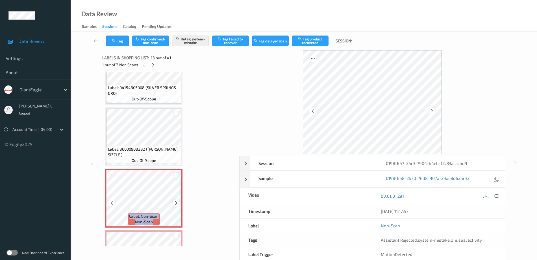
click at [174, 205] on icon at bounding box center [176, 203] width 5 height 5
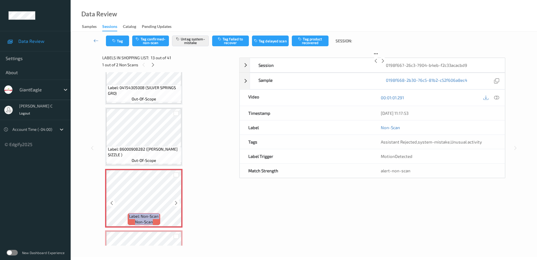
click at [174, 205] on icon at bounding box center [176, 203] width 5 height 5
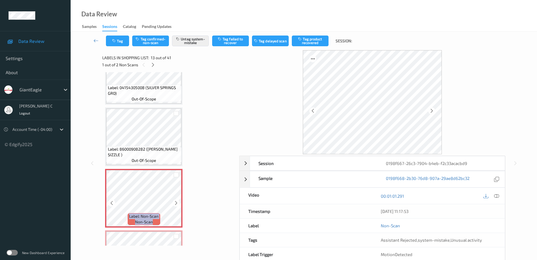
click at [174, 205] on icon at bounding box center [176, 203] width 5 height 5
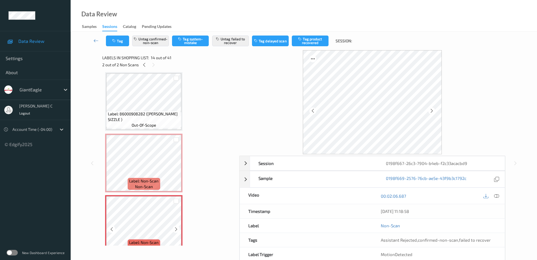
scroll to position [715, 0]
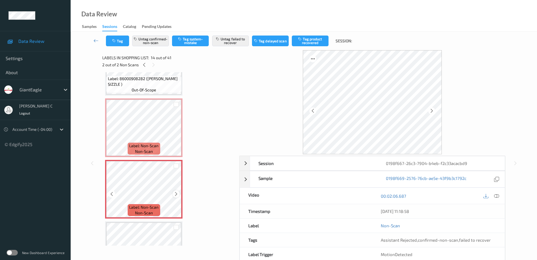
click at [176, 196] on icon at bounding box center [176, 194] width 5 height 5
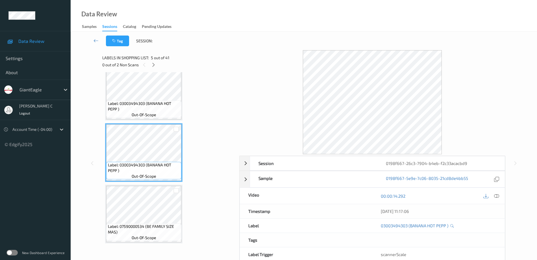
scroll to position [186, 0]
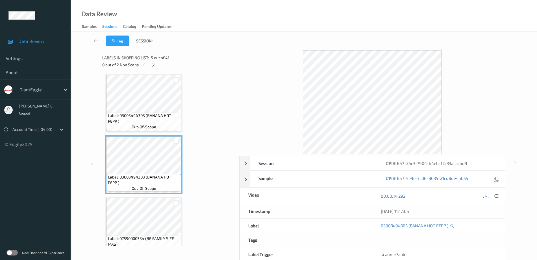
click at [146, 129] on span "out-of-scope" at bounding box center [144, 127] width 25 height 6
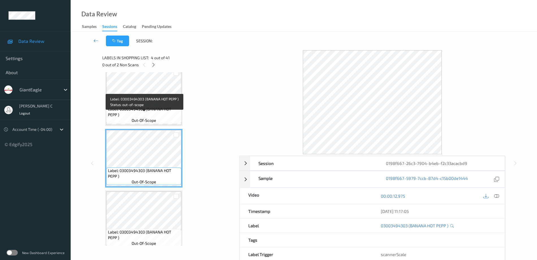
scroll to position [115, 0]
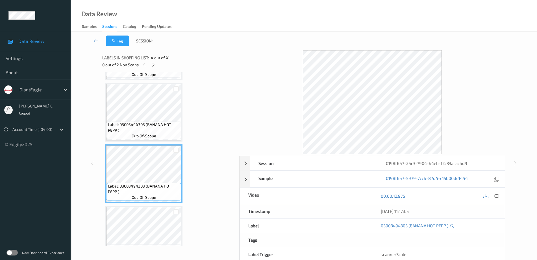
click at [146, 130] on span "Label: 03003494303 (BANANA HOT PEPP )" at bounding box center [144, 127] width 72 height 11
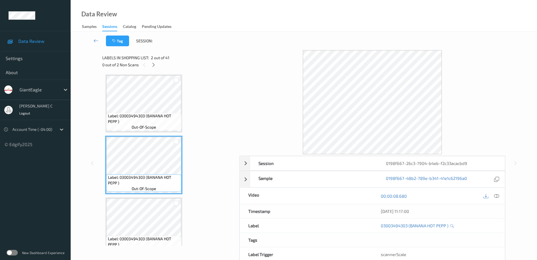
scroll to position [0, 0]
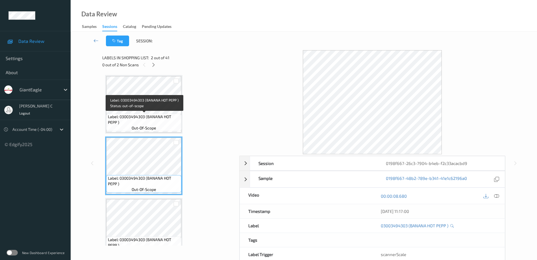
click at [146, 130] on span "out-of-scope" at bounding box center [144, 128] width 25 height 6
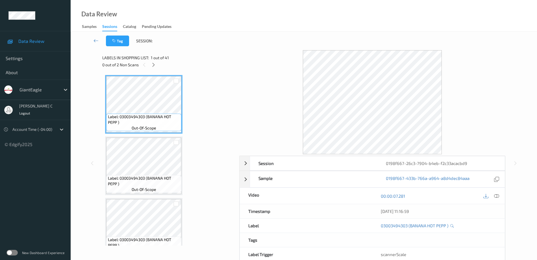
click at [499, 197] on div at bounding box center [496, 196] width 8 height 8
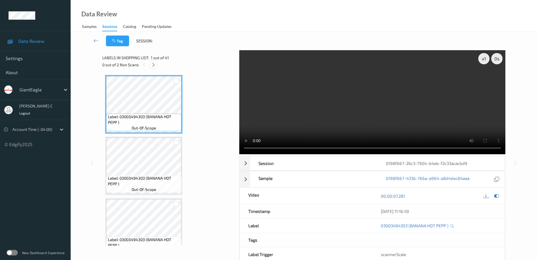
click at [152, 65] on icon at bounding box center [153, 64] width 5 height 5
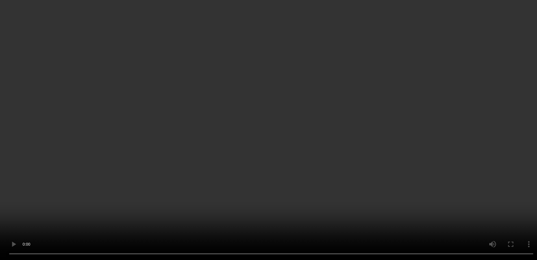
scroll to position [741, 0]
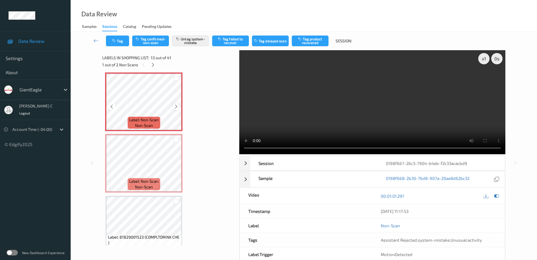
click at [174, 106] on icon at bounding box center [176, 106] width 5 height 5
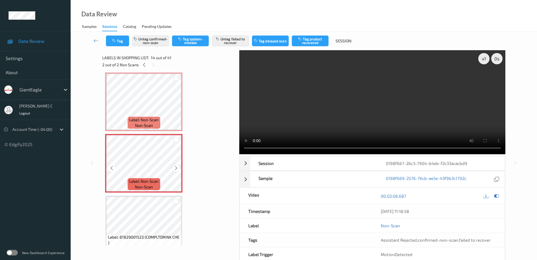
click at [175, 167] on icon at bounding box center [176, 168] width 5 height 5
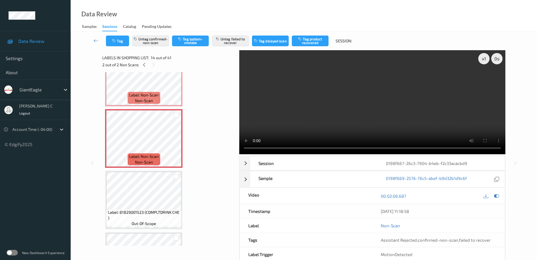
scroll to position [776, 0]
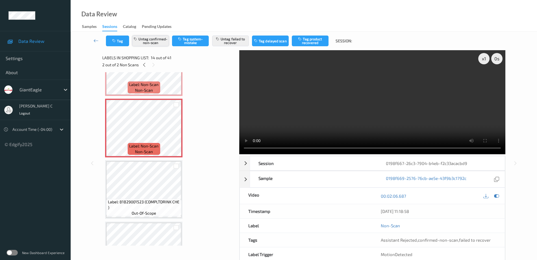
click at [153, 40] on button "Untag confirmed-non-scan" at bounding box center [150, 41] width 37 height 11
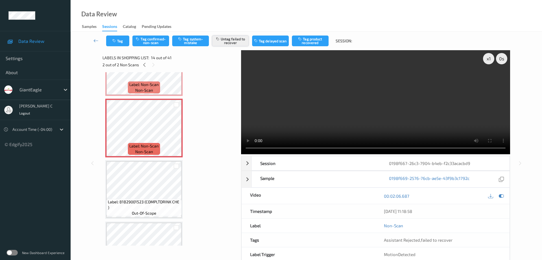
click at [215, 41] on button "Untag failed to recover" at bounding box center [230, 41] width 37 height 11
click at [189, 45] on button "Tag system-mistake" at bounding box center [190, 41] width 37 height 11
click at [115, 44] on button "Tag" at bounding box center [117, 41] width 23 height 11
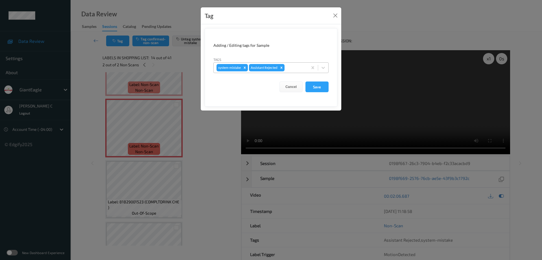
click at [296, 69] on div at bounding box center [295, 67] width 19 height 7
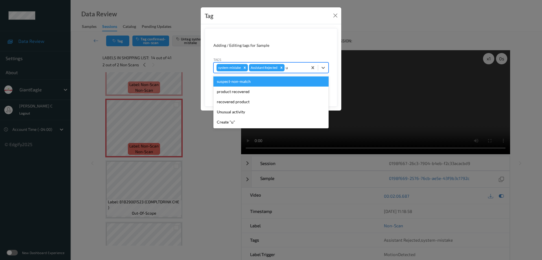
type input "un"
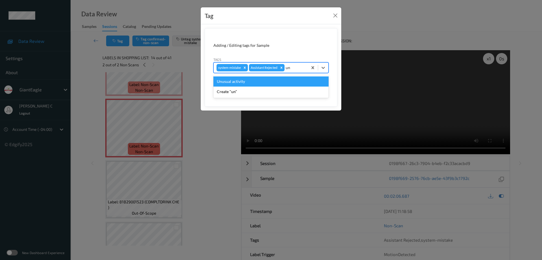
click at [247, 81] on div "Unusual activity" at bounding box center [270, 81] width 115 height 10
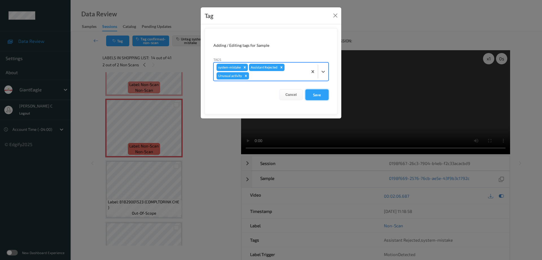
click at [315, 93] on button "Save" at bounding box center [316, 94] width 23 height 11
